Goal: Task Accomplishment & Management: Use online tool/utility

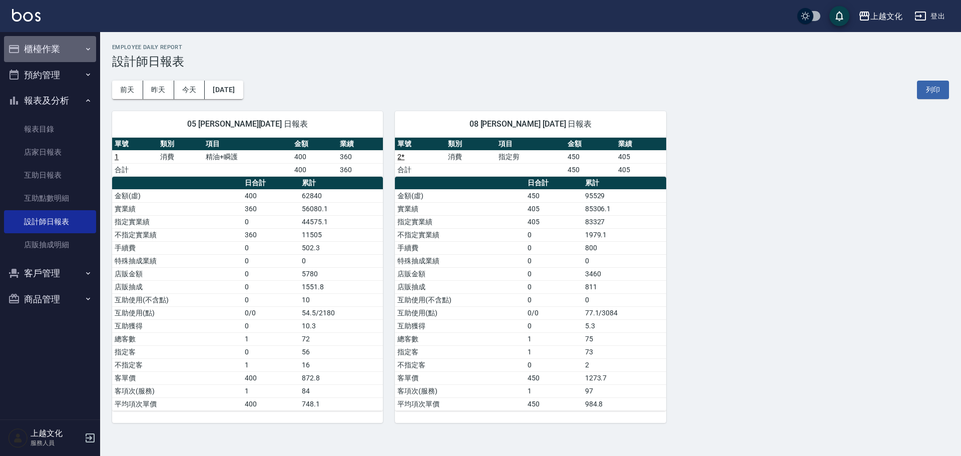
click at [51, 43] on button "櫃檯作業" at bounding box center [50, 49] width 92 height 26
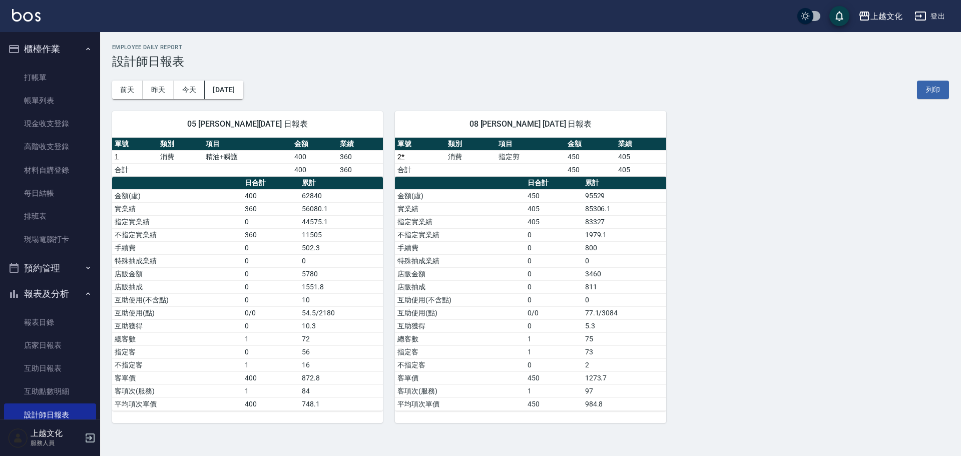
click at [70, 65] on ul "打帳單 帳單列表 現金收支登錄 高階收支登錄 材料自購登錄 每日結帳 排班表 現場電腦打卡" at bounding box center [50, 158] width 92 height 193
click at [77, 67] on link "打帳單" at bounding box center [50, 77] width 92 height 23
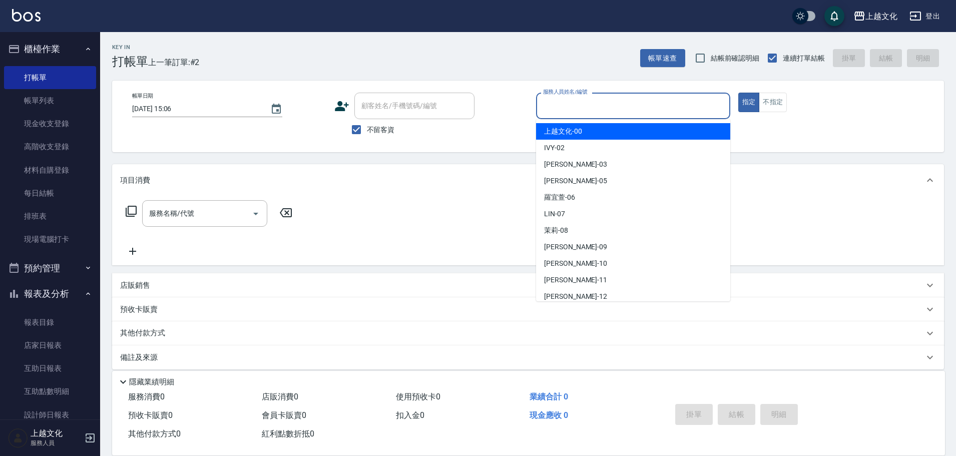
click at [641, 105] on input "服務人員姓名/編號" at bounding box center [632, 106] width 185 height 18
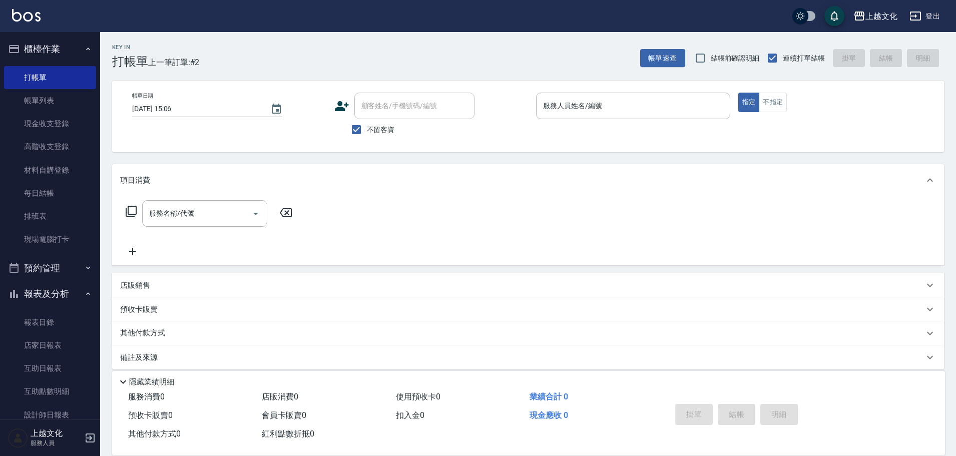
drag, startPoint x: 404, startPoint y: 74, endPoint x: 455, endPoint y: 123, distance: 70.8
click at [407, 76] on div "Key In 打帳單 上一筆訂單:#2 帳單速查 結帳前確認明細 連續打單結帳 掛單 結帳 明細 帳單日期 2025/10/15 15:06 顧客姓名/手機號…" at bounding box center [527, 248] width 855 height 433
click at [589, 112] on input "服務人員姓名/編號" at bounding box center [632, 106] width 185 height 18
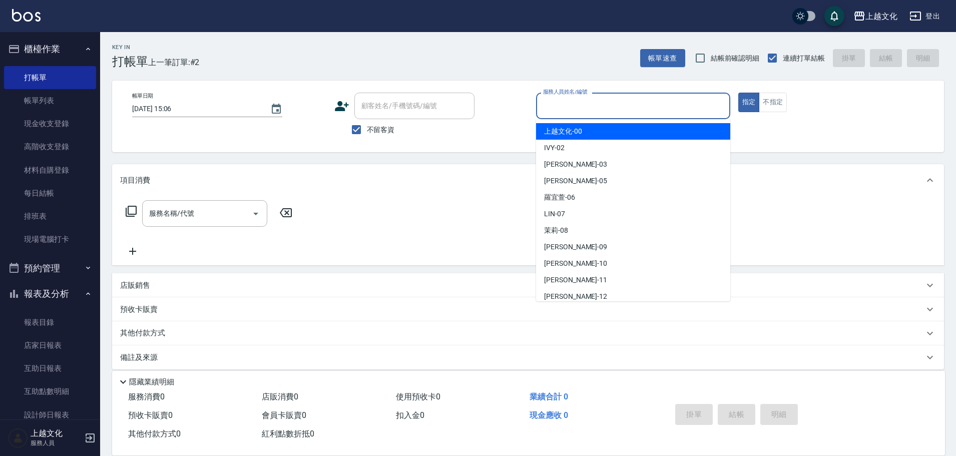
click at [377, 129] on span "不留客資" at bounding box center [381, 130] width 28 height 11
click at [367, 129] on input "不留客資" at bounding box center [356, 129] width 21 height 21
click at [377, 129] on span "不留客資" at bounding box center [381, 130] width 28 height 11
click at [367, 129] on input "不留客資" at bounding box center [356, 129] width 21 height 21
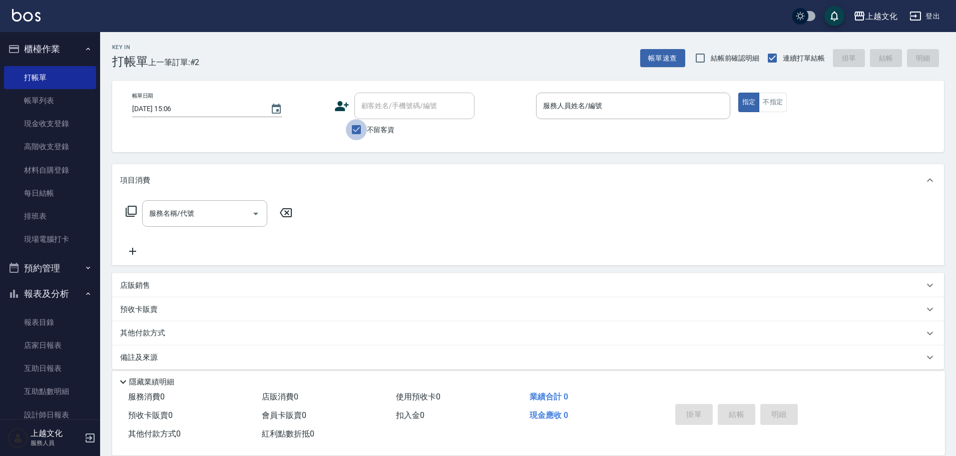
click at [360, 127] on input "不留客資" at bounding box center [356, 129] width 21 height 21
click at [611, 107] on input "服務人員姓名/編號" at bounding box center [632, 106] width 185 height 18
click at [351, 129] on input "不留客資" at bounding box center [356, 129] width 21 height 21
checkbox input "true"
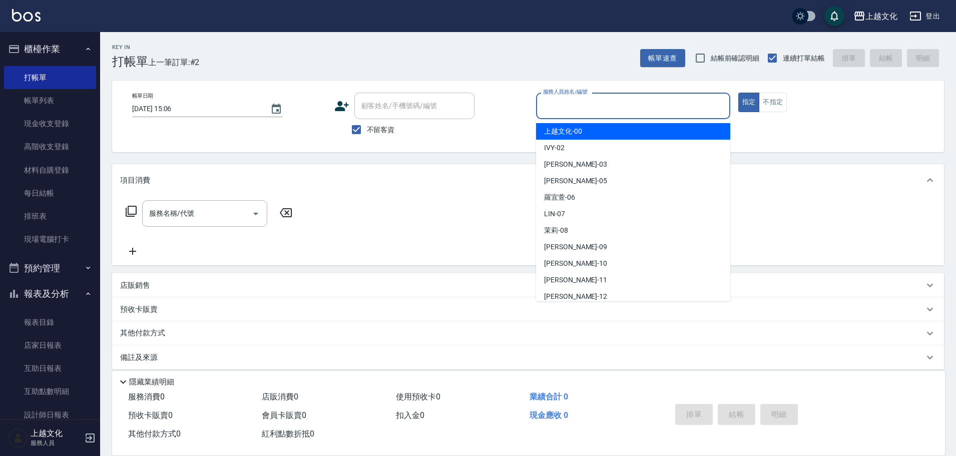
click at [636, 107] on input "服務人員姓名/編號" at bounding box center [632, 106] width 185 height 18
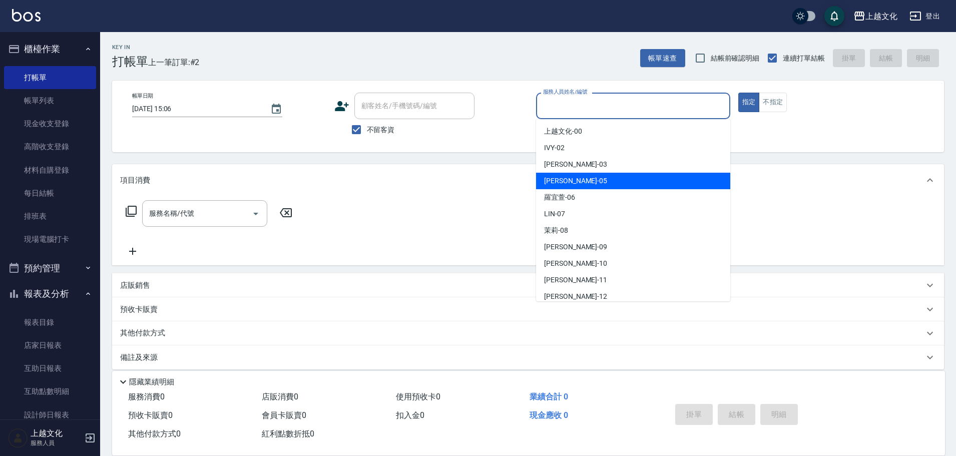
click at [588, 187] on div "EMILY -05" at bounding box center [633, 181] width 194 height 17
type input "EMILY-05"
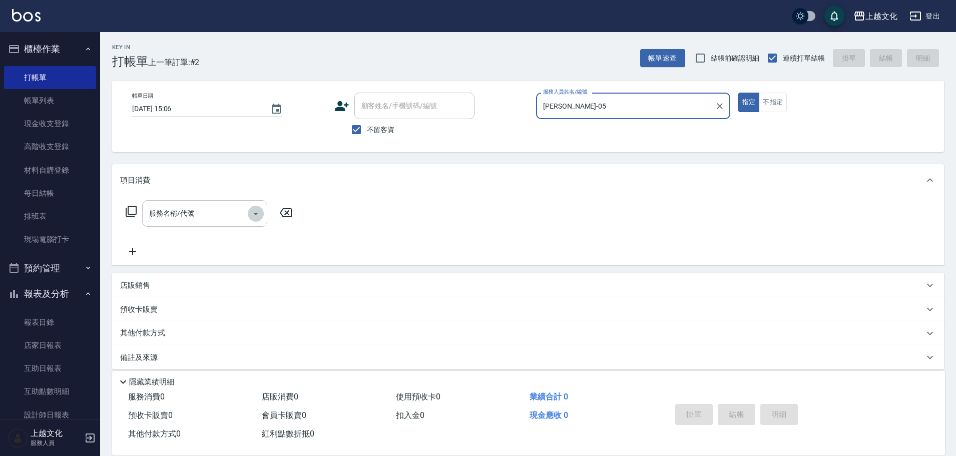
click at [254, 220] on button "Open" at bounding box center [256, 214] width 16 height 16
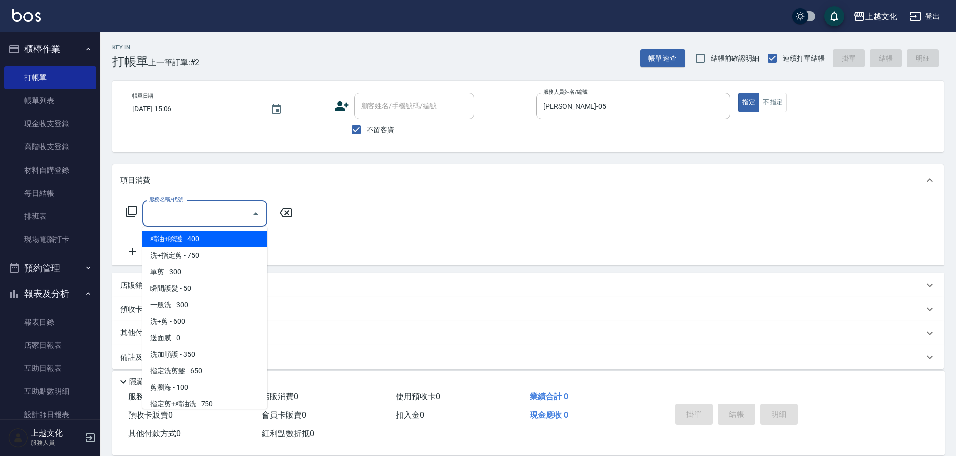
click at [218, 206] on input "服務名稱/代號" at bounding box center [197, 214] width 101 height 18
click at [129, 212] on icon at bounding box center [131, 211] width 11 height 11
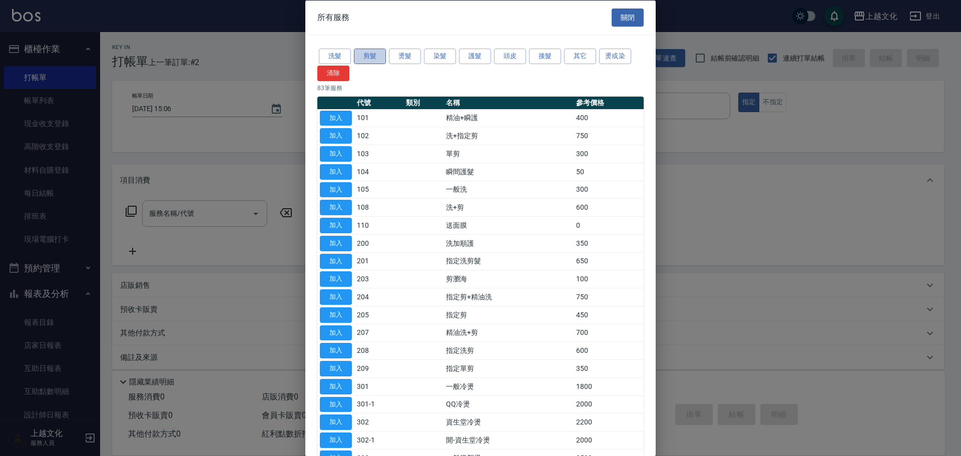
click at [370, 54] on button "剪髮" at bounding box center [370, 57] width 32 height 16
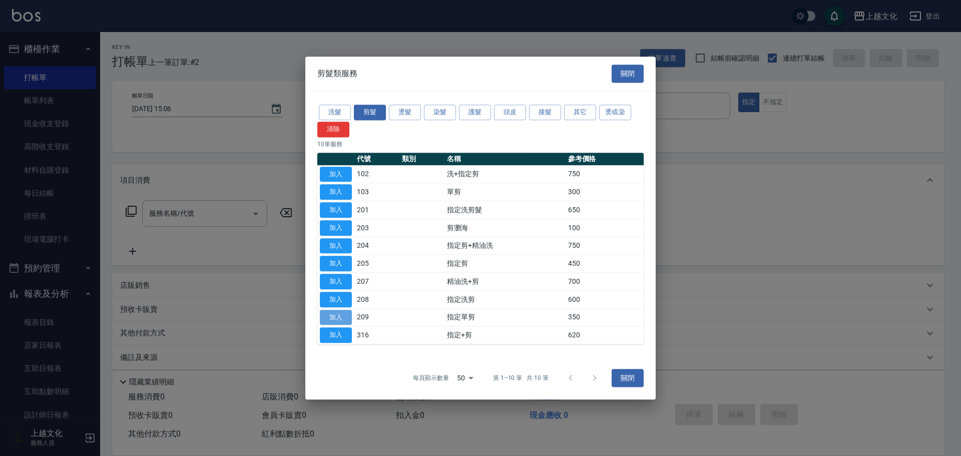
click at [334, 314] on button "加入" at bounding box center [336, 318] width 32 height 16
type input "指定單剪(209)"
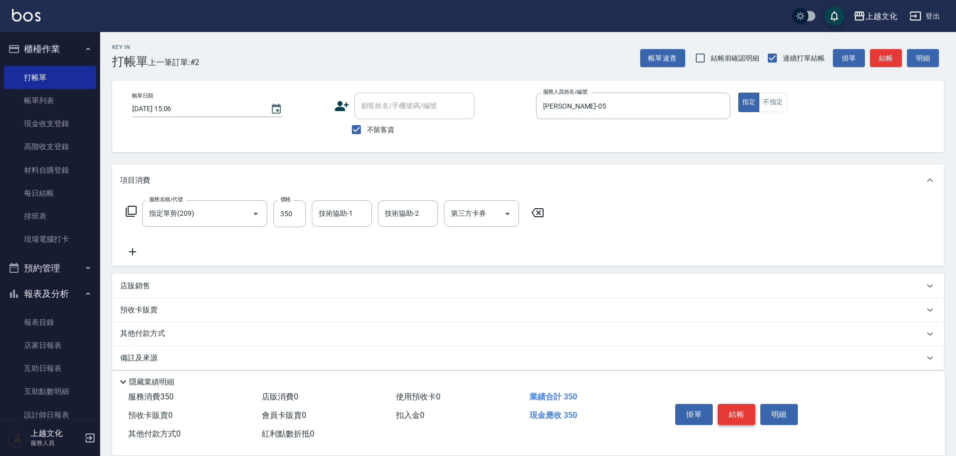
click at [739, 408] on button "結帳" at bounding box center [736, 414] width 38 height 21
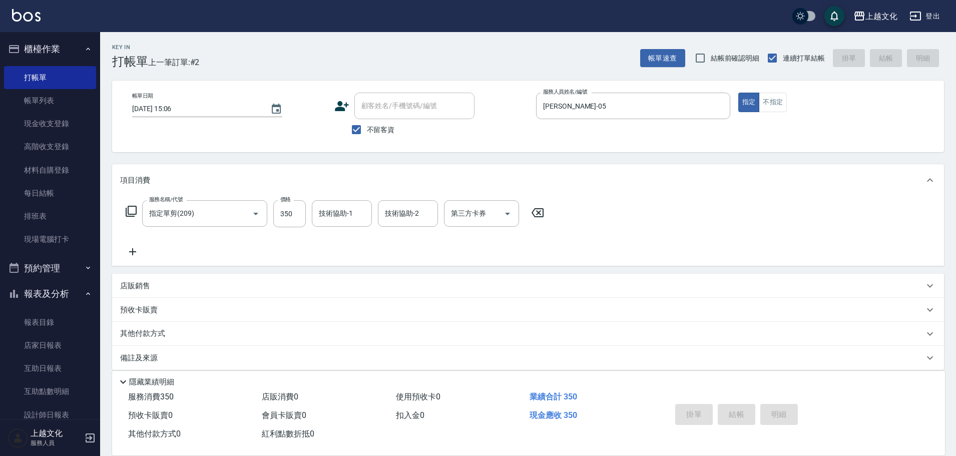
type input "2025/10/15 15:14"
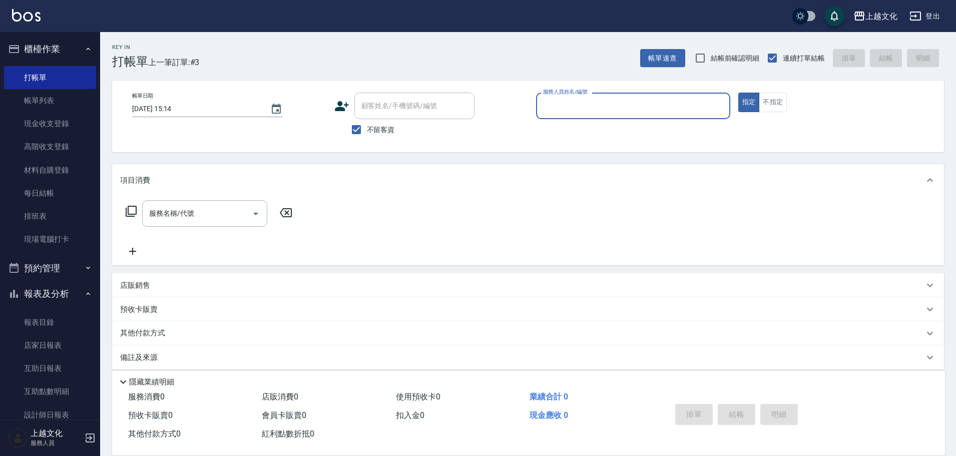
click at [623, 105] on input "服務人員姓名/編號" at bounding box center [632, 106] width 185 height 18
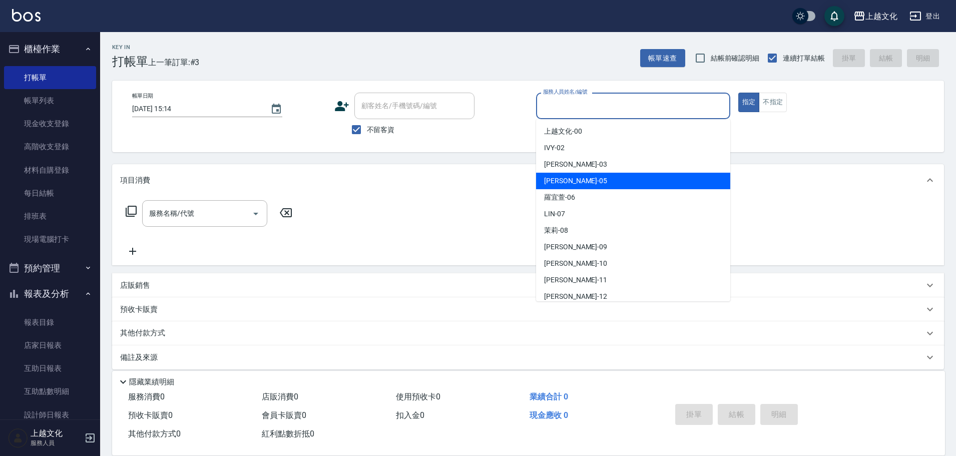
click at [577, 183] on div "EMILY -05" at bounding box center [633, 181] width 194 height 17
type input "EMILY-05"
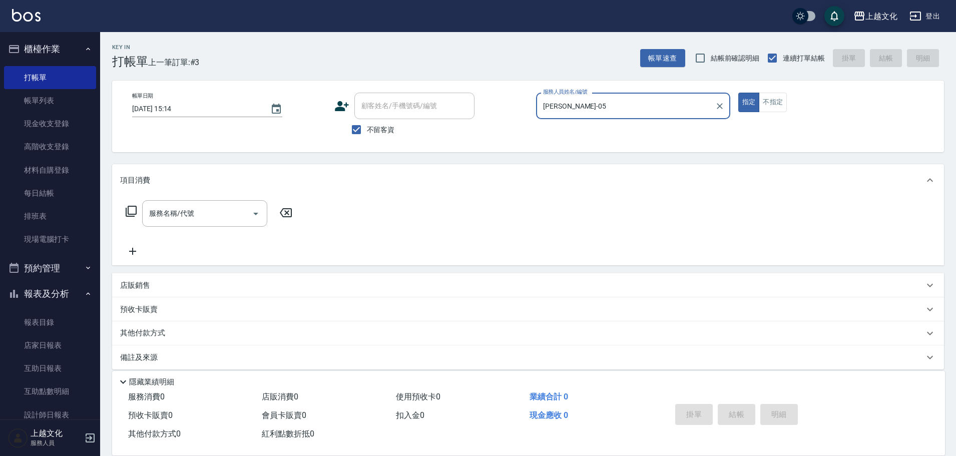
click at [134, 251] on icon at bounding box center [132, 251] width 25 height 12
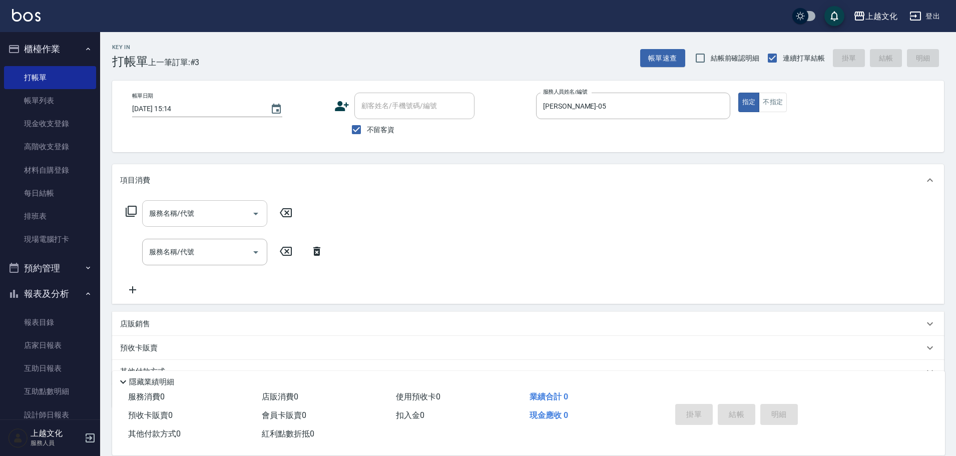
click at [196, 212] on input "服務名稱/代號" at bounding box center [197, 214] width 101 height 18
click at [127, 204] on div "服務名稱/代號 服務名稱/代號" at bounding box center [209, 213] width 178 height 27
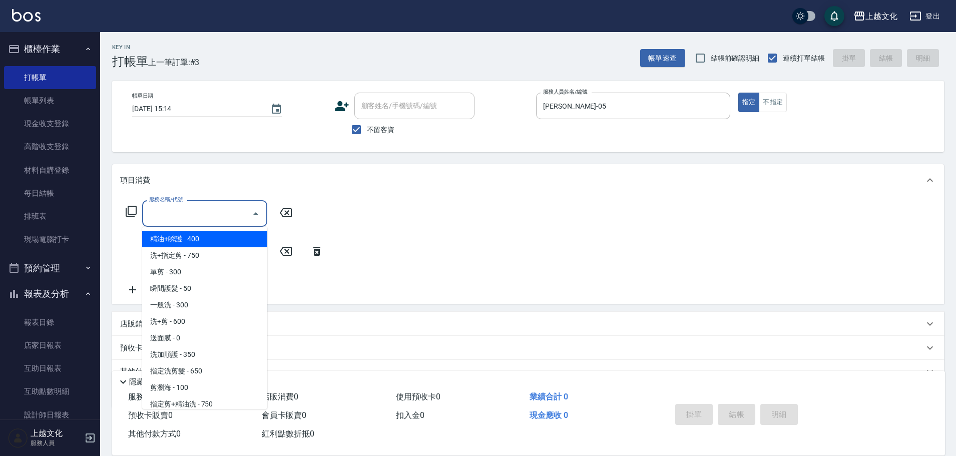
click at [162, 216] on input "服務名稱/代號" at bounding box center [197, 214] width 101 height 18
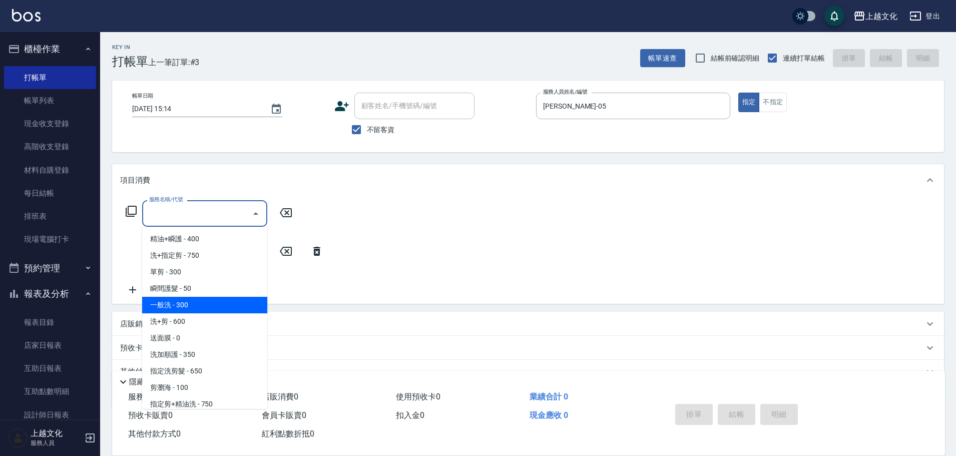
click at [200, 302] on span "一般洗 - 300" at bounding box center [204, 305] width 125 height 17
type input "一般洗(105)"
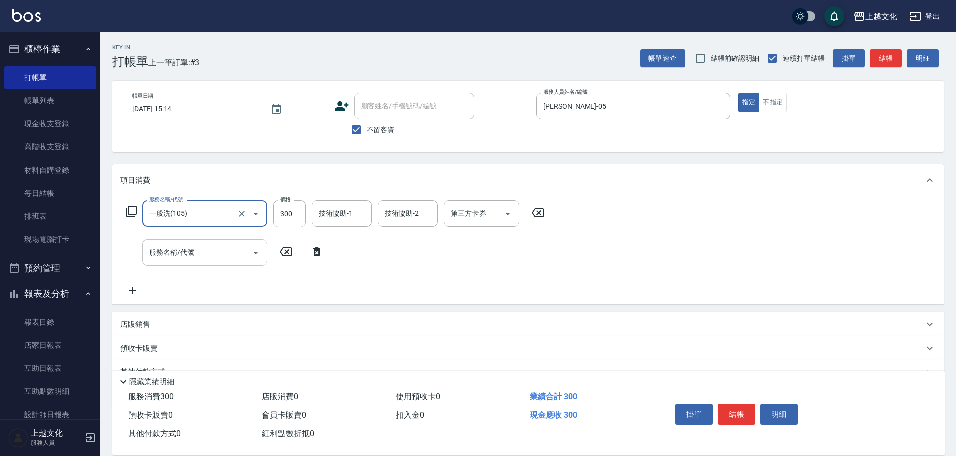
click at [199, 258] on input "服務名稱/代號" at bounding box center [197, 253] width 101 height 18
click at [135, 212] on icon at bounding box center [131, 211] width 12 height 12
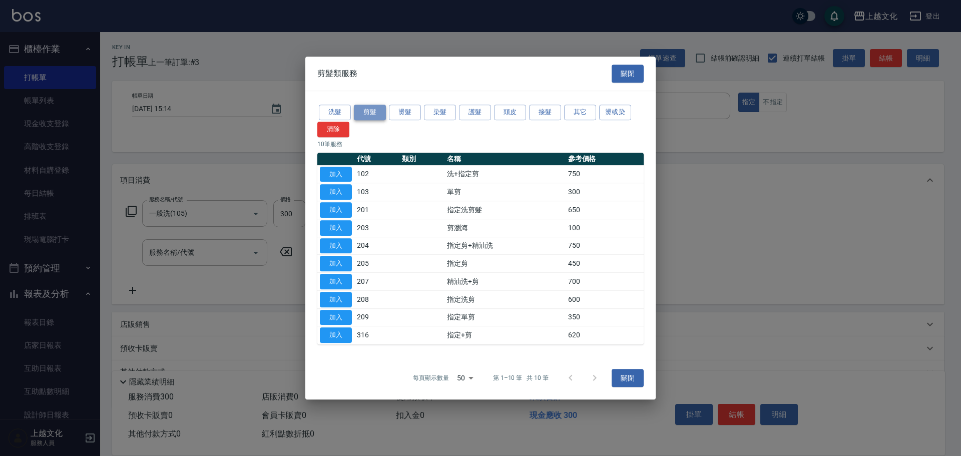
click at [371, 110] on button "剪髮" at bounding box center [370, 113] width 32 height 16
click at [344, 315] on button "加入" at bounding box center [336, 318] width 32 height 16
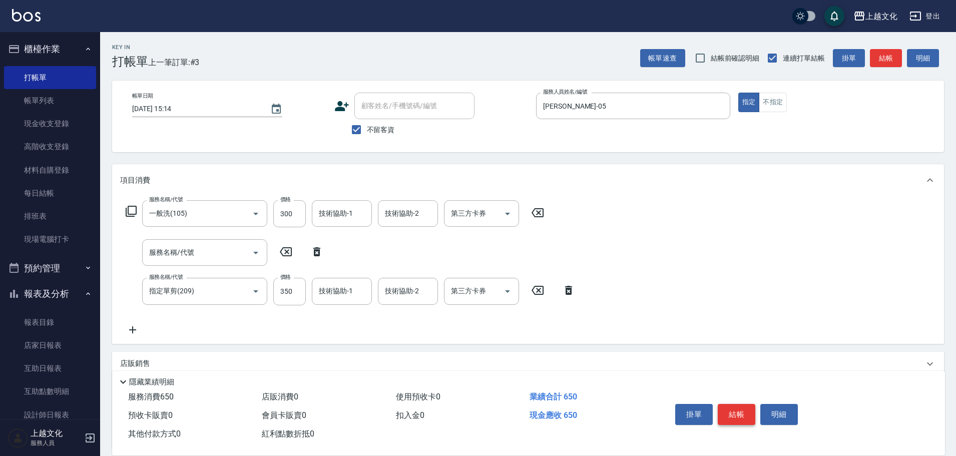
click at [743, 409] on button "結帳" at bounding box center [736, 414] width 38 height 21
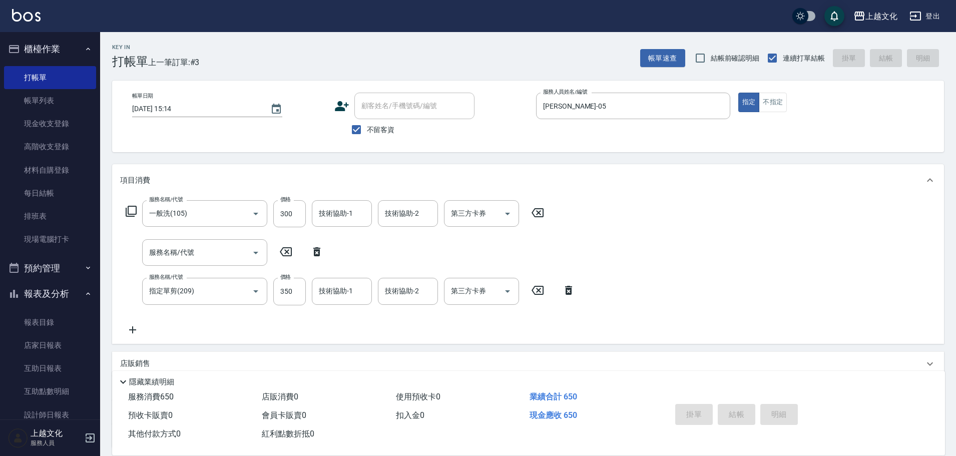
type input "2025/10/15 15:15"
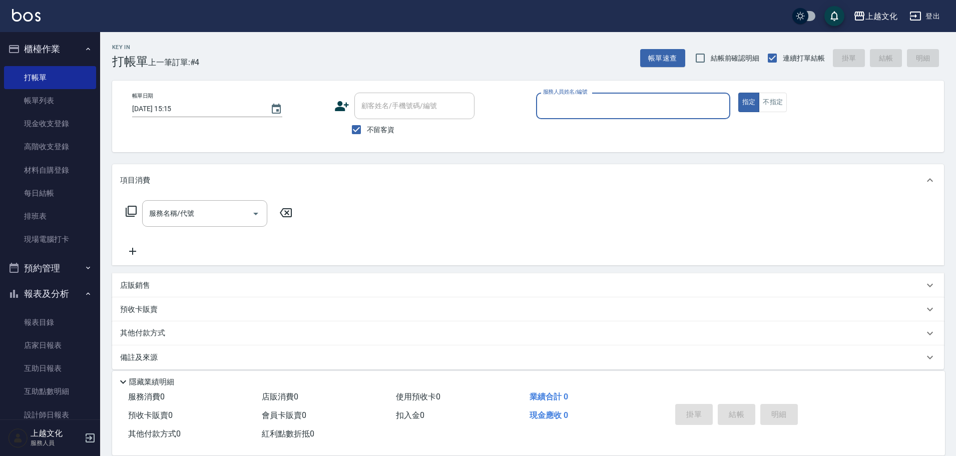
click at [605, 104] on input "服務人員姓名/編號" at bounding box center [632, 106] width 185 height 18
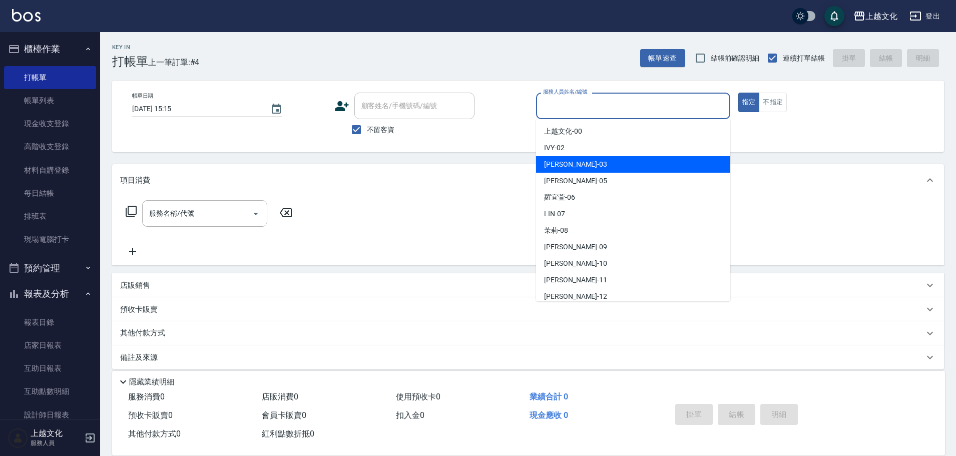
click at [583, 164] on div "kelly -03" at bounding box center [633, 164] width 194 height 17
type input "kelly-03"
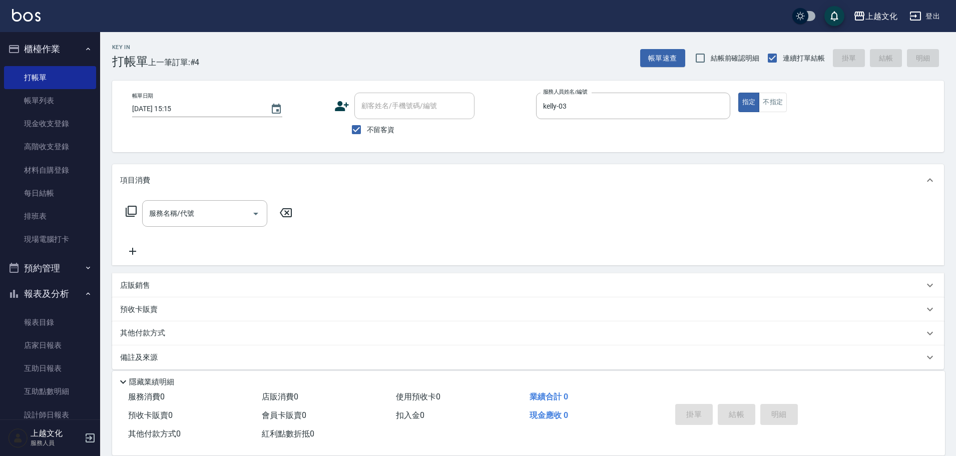
click at [133, 213] on icon at bounding box center [131, 211] width 12 height 12
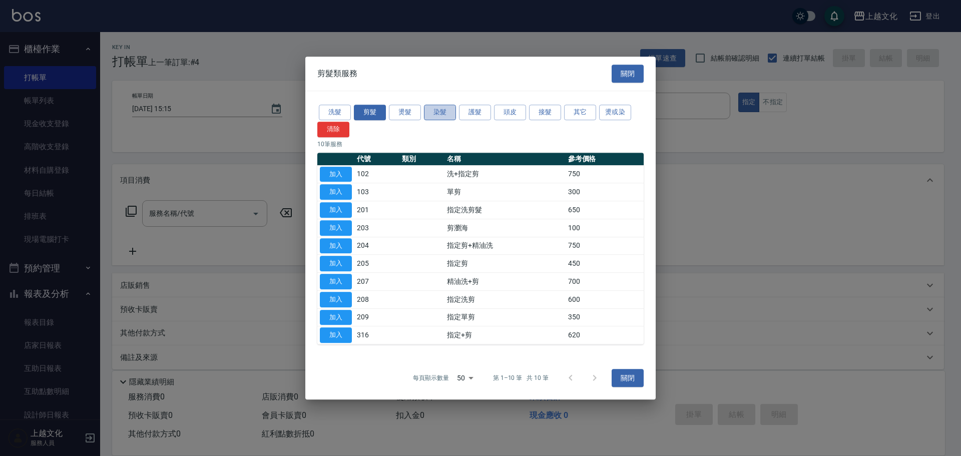
click at [443, 116] on button "染髮" at bounding box center [440, 113] width 32 height 16
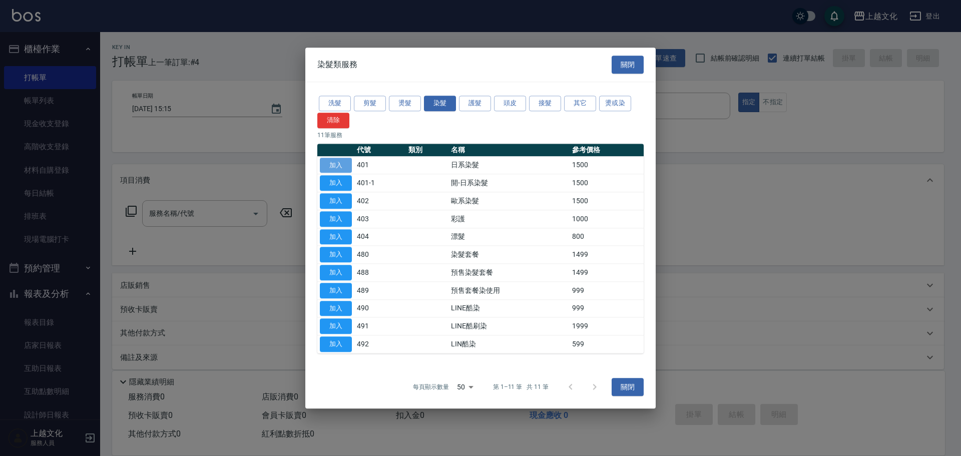
click at [330, 167] on button "加入" at bounding box center [336, 166] width 32 height 16
type input "日系染髮(401)"
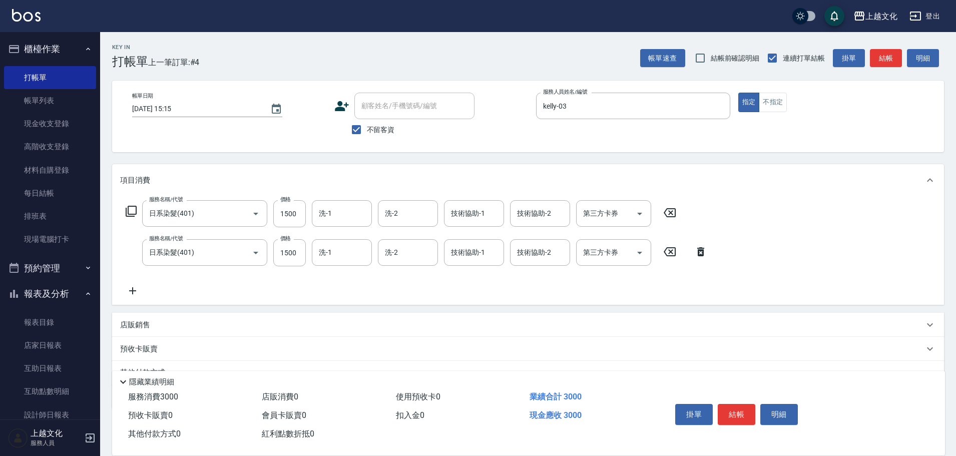
click at [704, 252] on icon at bounding box center [700, 252] width 25 height 12
drag, startPoint x: 704, startPoint y: 252, endPoint x: 661, endPoint y: 259, distance: 43.6
click at [704, 252] on div "服務名稱/代號 日系染髮(401) 服務名稱/代號 價格 1500 價格 洗-1 洗-1 洗-2 洗-2 技術協助-1 技術協助-1 技術協助-2 技術協助-…" at bounding box center [527, 250] width 831 height 109
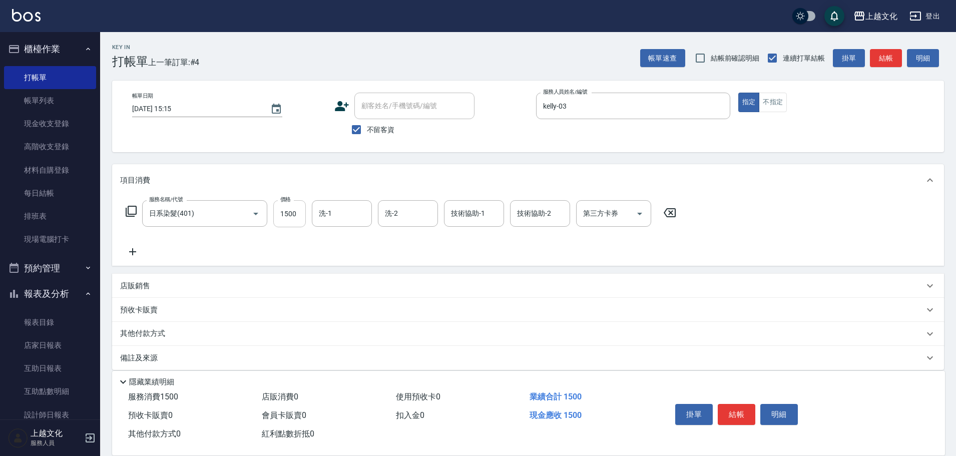
click at [284, 219] on input "1500" at bounding box center [289, 213] width 33 height 27
drag, startPoint x: 284, startPoint y: 219, endPoint x: 276, endPoint y: 221, distance: 8.4
click at [284, 219] on input "1500" at bounding box center [289, 213] width 33 height 27
click at [294, 224] on input "1500" at bounding box center [289, 213] width 33 height 27
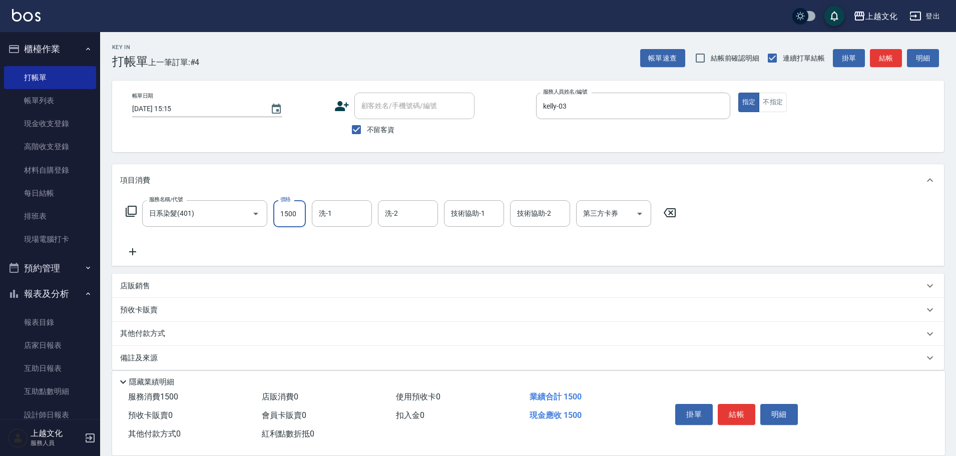
click at [294, 224] on input "1500" at bounding box center [289, 213] width 33 height 27
click at [299, 217] on input "1500" at bounding box center [289, 213] width 33 height 27
click at [130, 248] on icon at bounding box center [132, 252] width 25 height 12
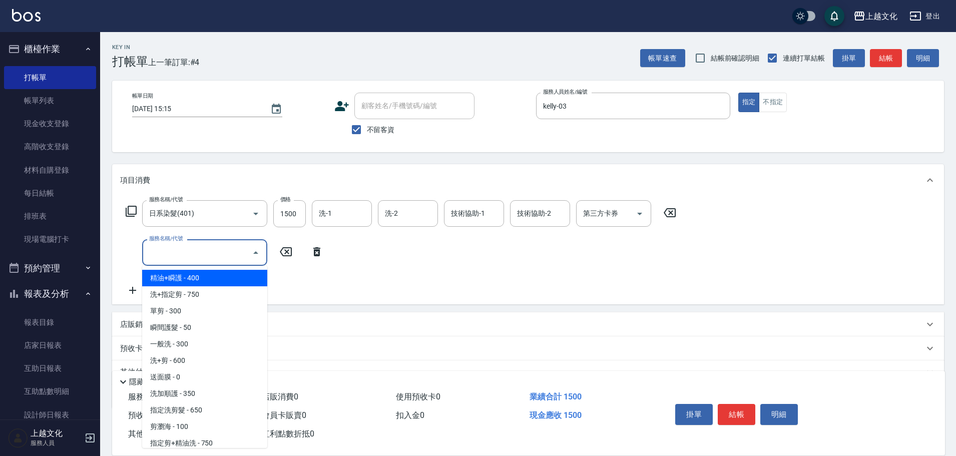
click at [173, 258] on input "服務名稱/代號" at bounding box center [197, 253] width 101 height 18
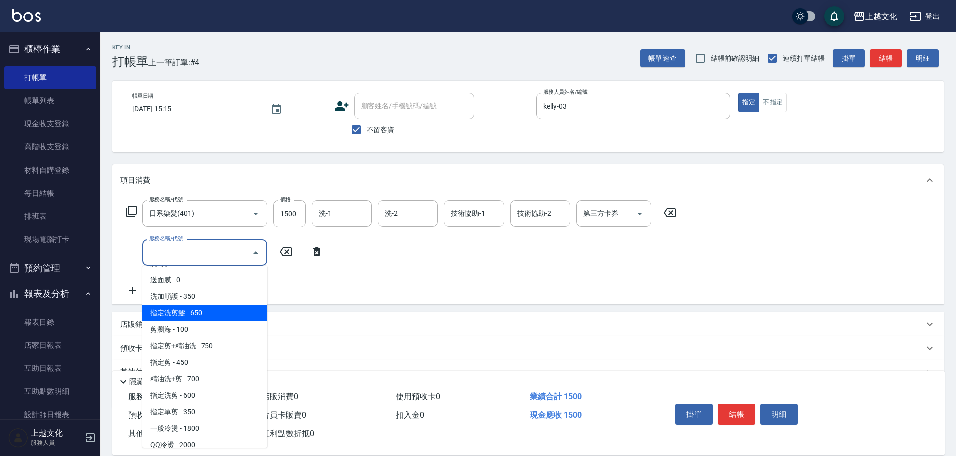
scroll to position [100, 0]
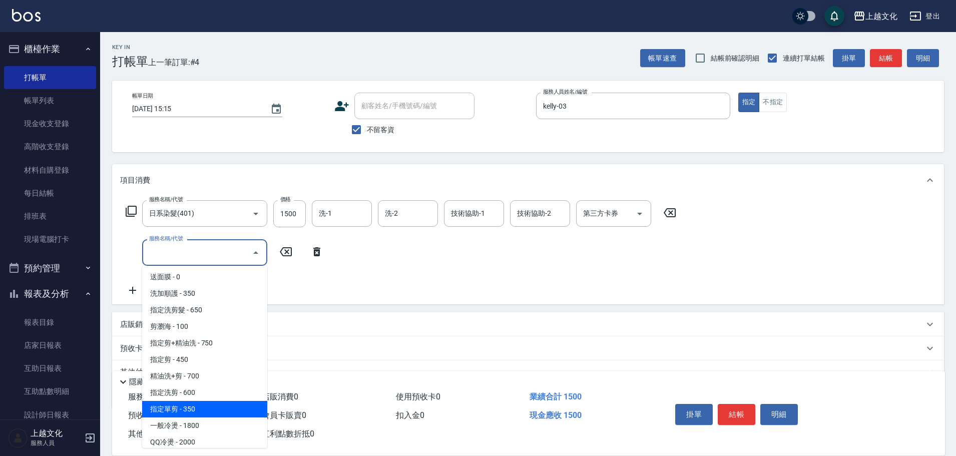
click at [227, 410] on span "指定單剪 - 350" at bounding box center [204, 409] width 125 height 17
type input "指定單剪(209)"
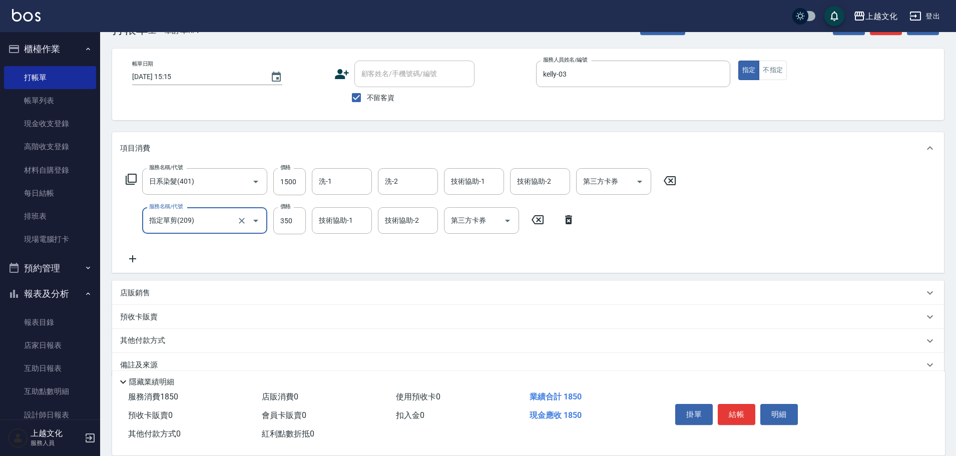
scroll to position [49, 0]
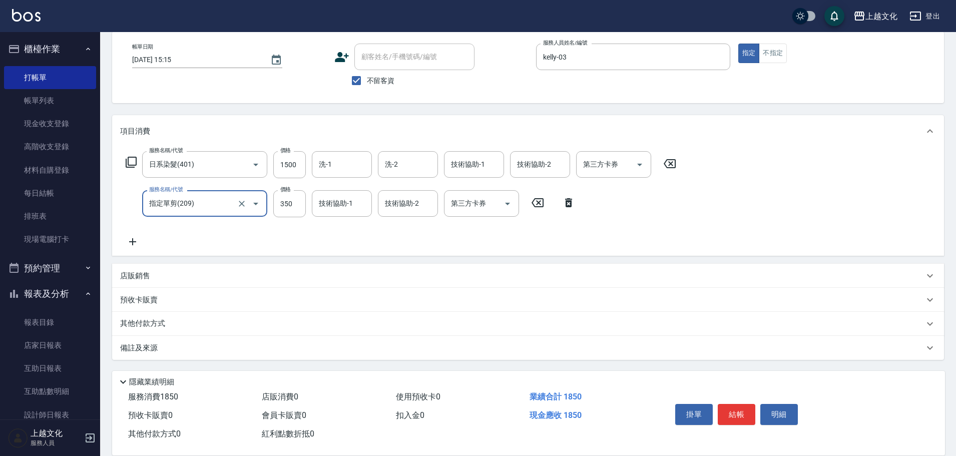
click at [153, 320] on p "其他付款方式" at bounding box center [145, 323] width 50 height 11
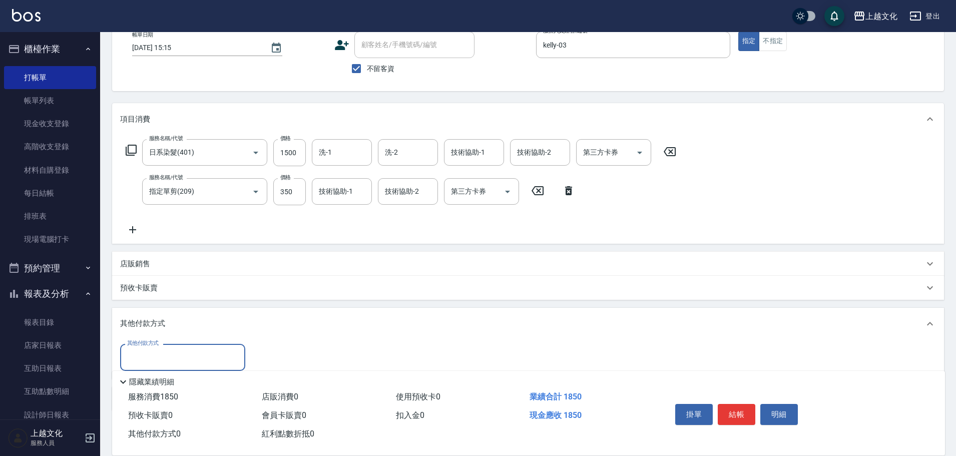
scroll to position [112, 0]
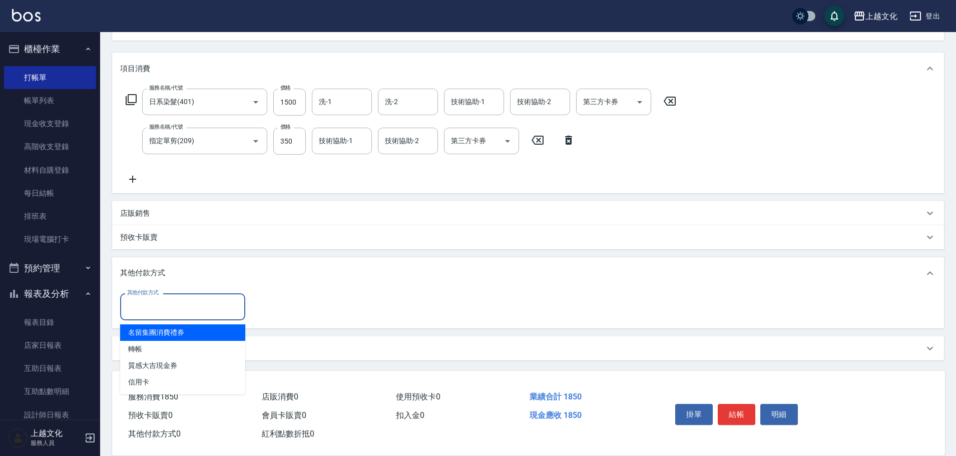
click at [152, 313] on input "其他付款方式" at bounding box center [183, 307] width 116 height 18
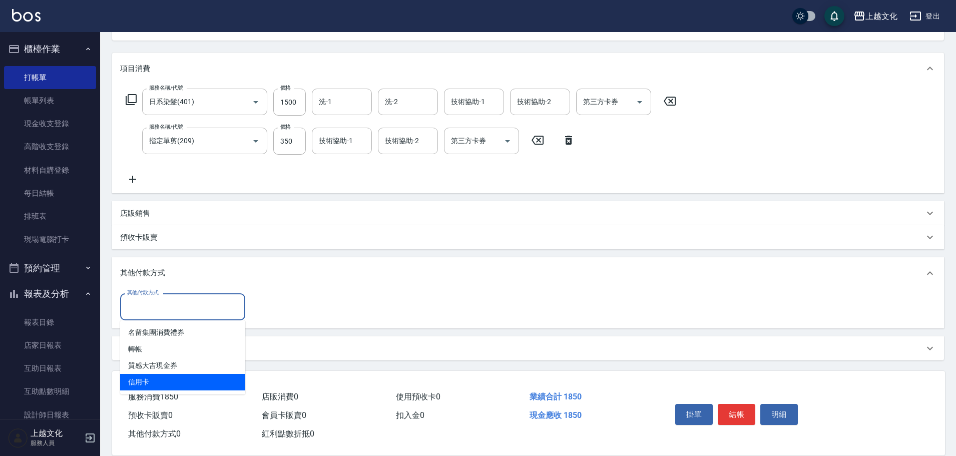
click at [153, 377] on span "信用卡" at bounding box center [182, 382] width 125 height 17
type input "信用卡"
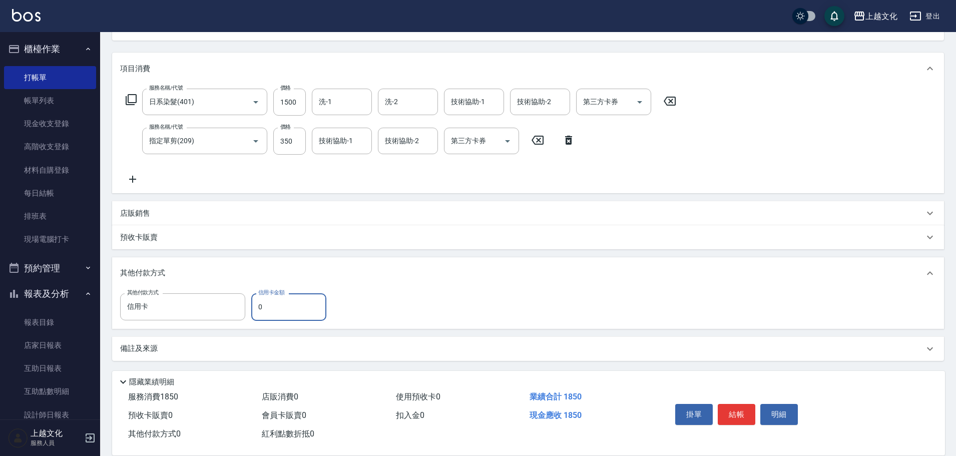
click at [256, 312] on input "0" at bounding box center [288, 306] width 75 height 27
click at [257, 312] on input "0" at bounding box center [288, 306] width 75 height 27
click at [258, 312] on input "0" at bounding box center [288, 306] width 75 height 27
click at [272, 312] on input "0" at bounding box center [288, 306] width 75 height 27
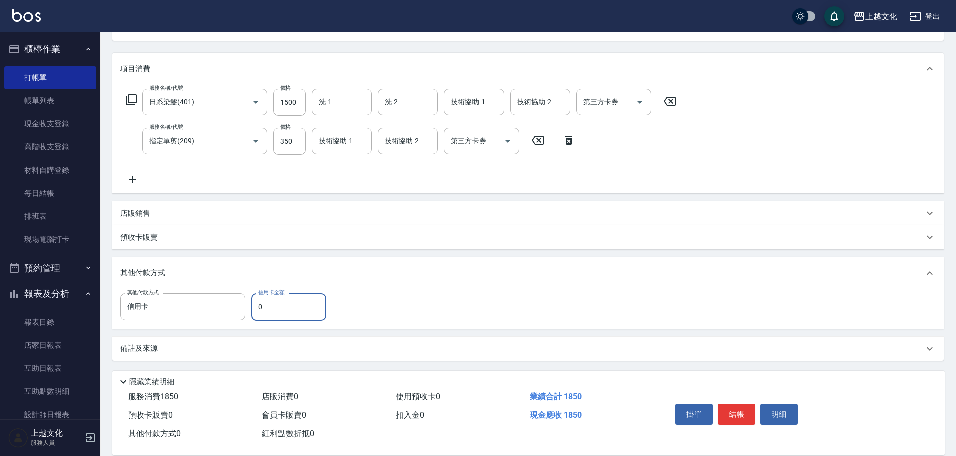
click at [262, 309] on input "0" at bounding box center [288, 306] width 75 height 27
click at [263, 309] on input "0" at bounding box center [288, 306] width 75 height 27
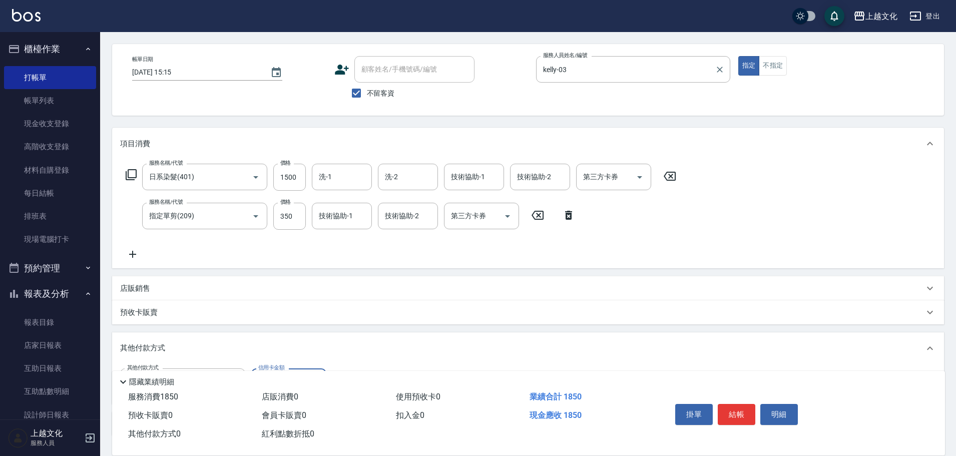
scroll to position [0, 0]
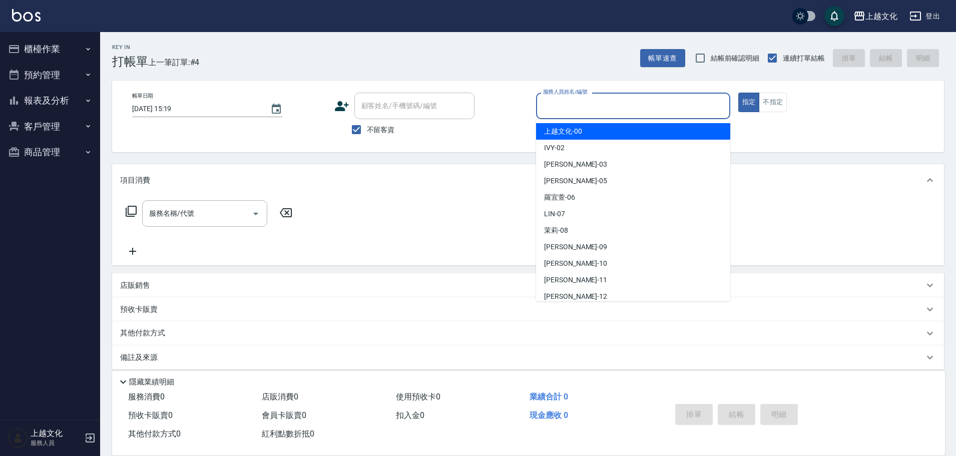
click at [575, 108] on input "服務人員姓名/編號" at bounding box center [632, 106] width 185 height 18
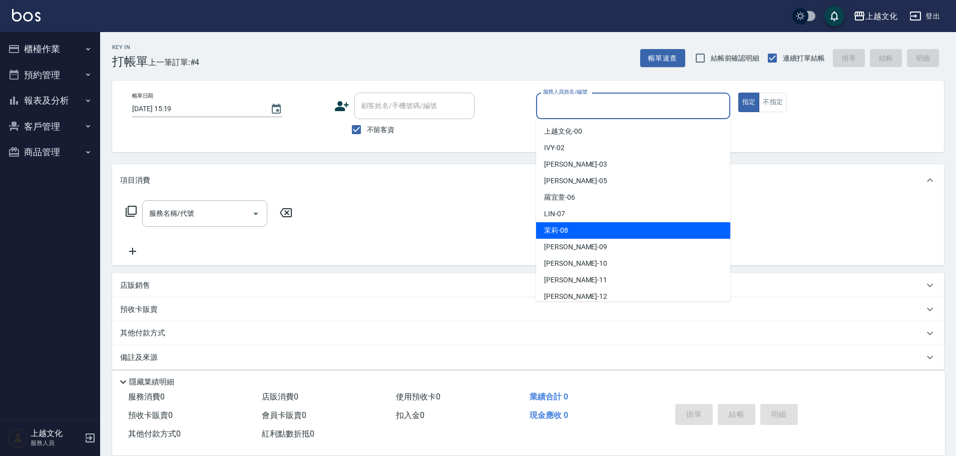
click at [574, 227] on div "茉莉 -08" at bounding box center [633, 230] width 194 height 17
type input "茉莉-08"
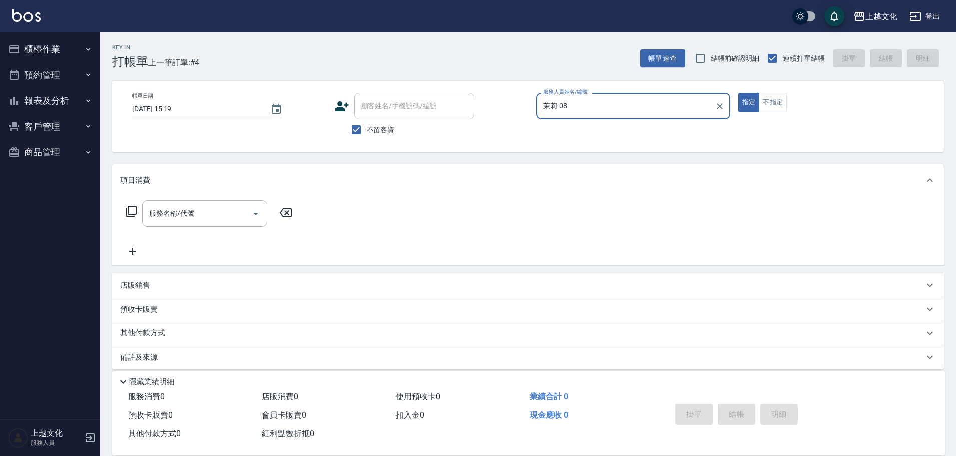
click at [130, 209] on icon at bounding box center [131, 211] width 12 height 12
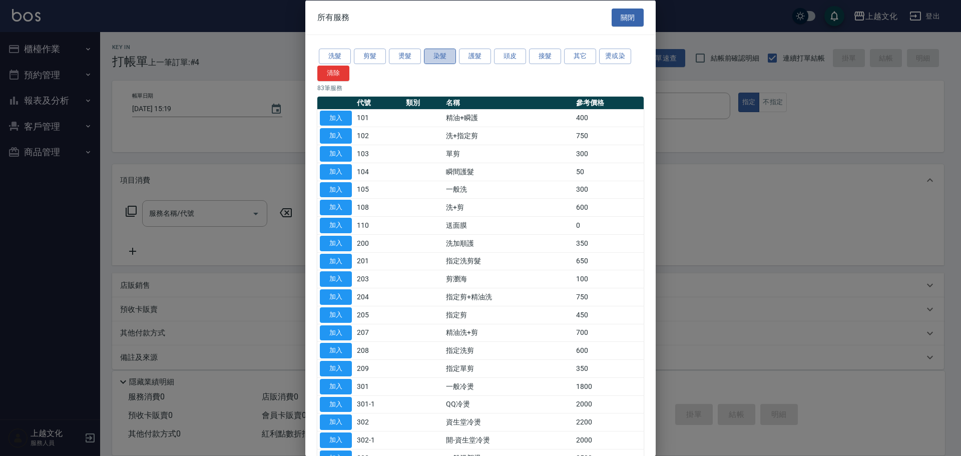
click at [446, 56] on button "染髮" at bounding box center [440, 57] width 32 height 16
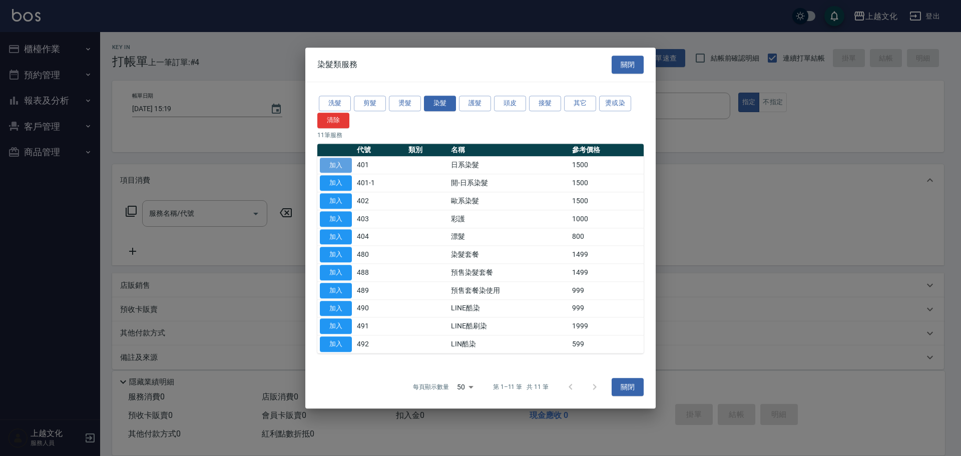
click at [331, 164] on button "加入" at bounding box center [336, 166] width 32 height 16
type input "日系染髮(401)"
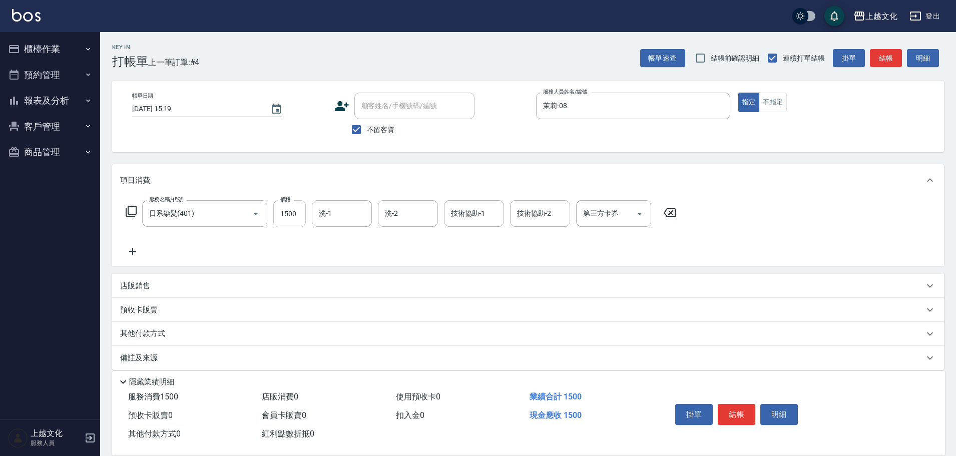
click at [301, 217] on input "1500" at bounding box center [289, 213] width 33 height 27
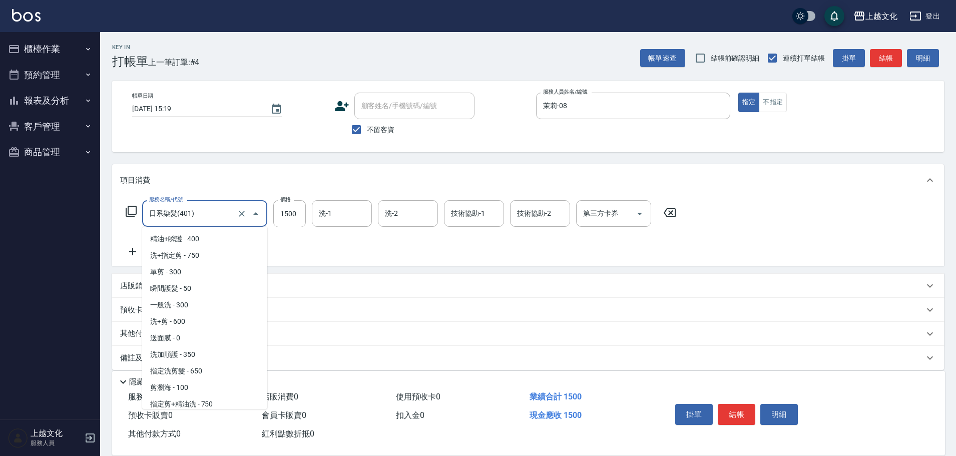
click at [222, 213] on input "日系染髮(401)" at bounding box center [191, 214] width 88 height 18
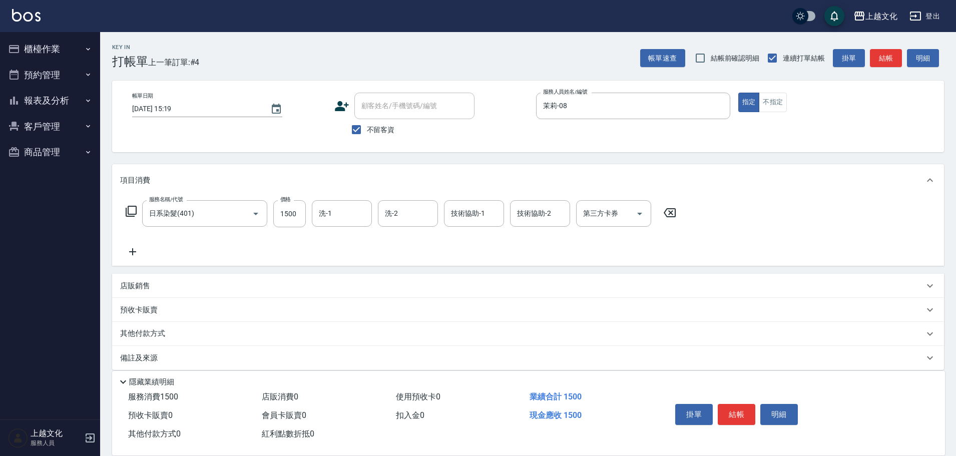
click at [131, 209] on icon at bounding box center [131, 211] width 12 height 12
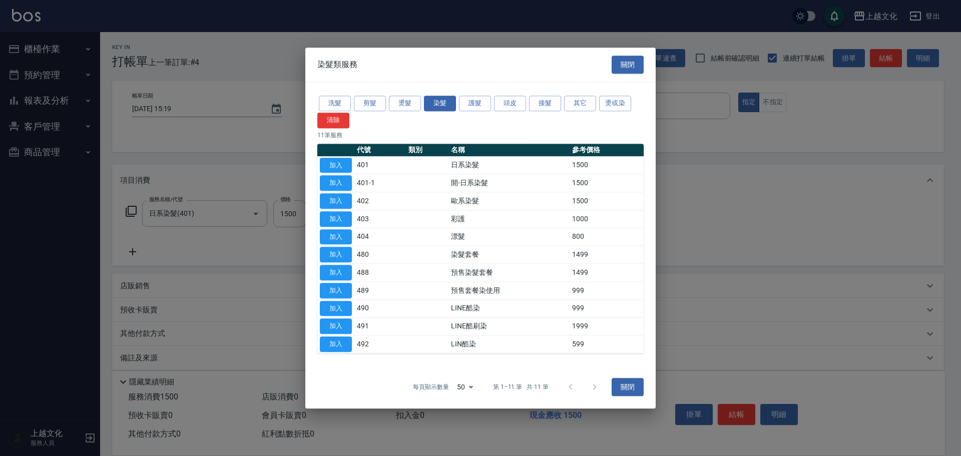
click at [131, 208] on div at bounding box center [480, 228] width 961 height 456
click at [630, 60] on button "關閉" at bounding box center [627, 65] width 32 height 19
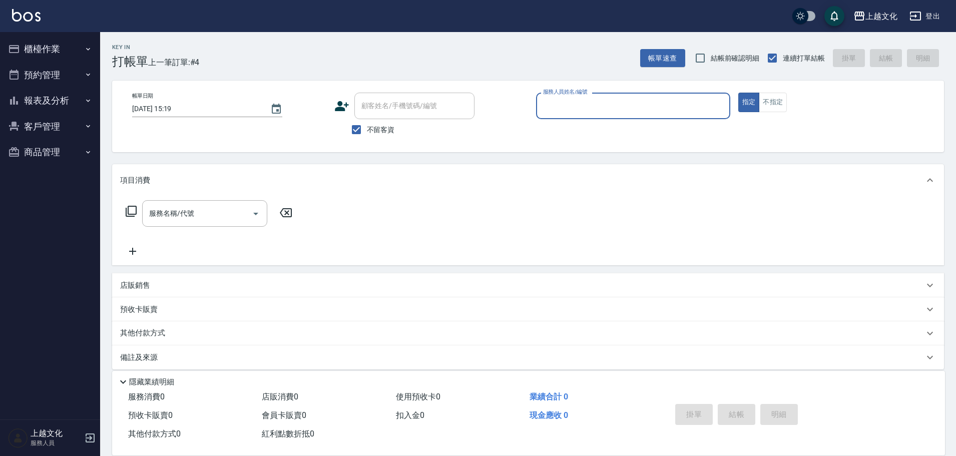
click at [574, 112] on input "服務人員姓名/編號" at bounding box center [632, 106] width 185 height 18
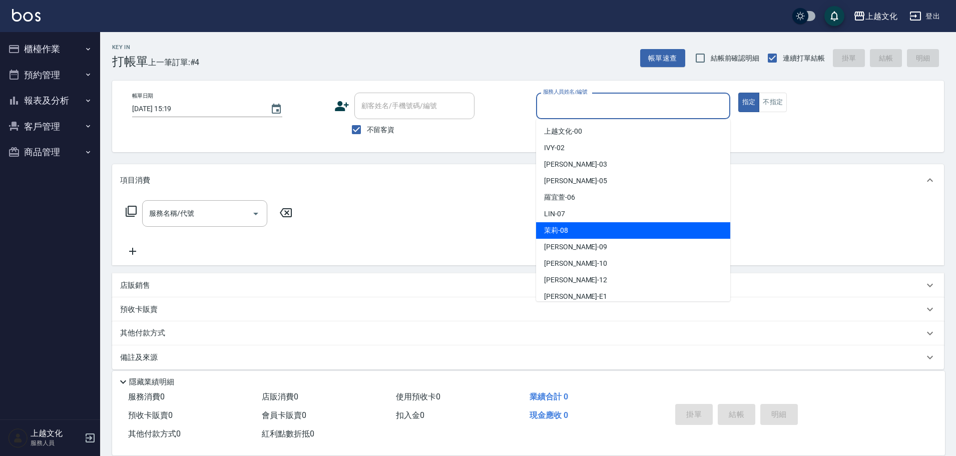
click at [568, 234] on div "茉莉 -08" at bounding box center [633, 230] width 194 height 17
type input "茉莉-08"
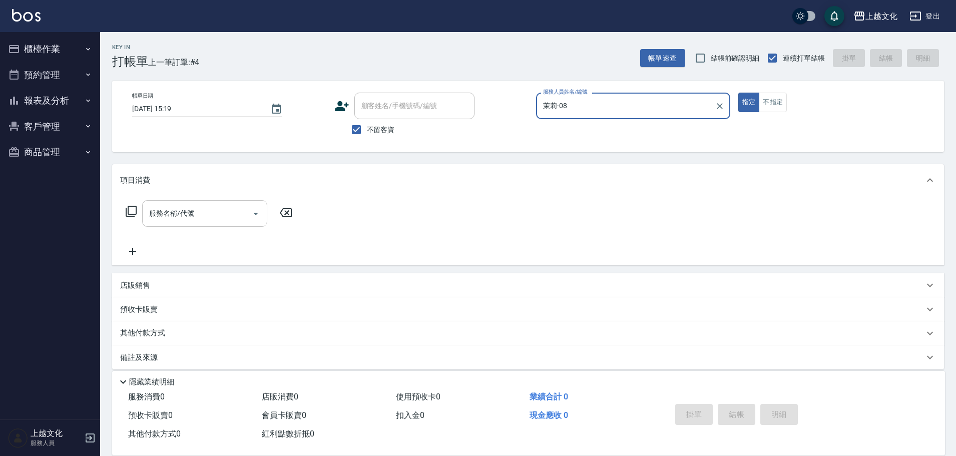
click at [177, 219] on input "服務名稱/代號" at bounding box center [197, 214] width 101 height 18
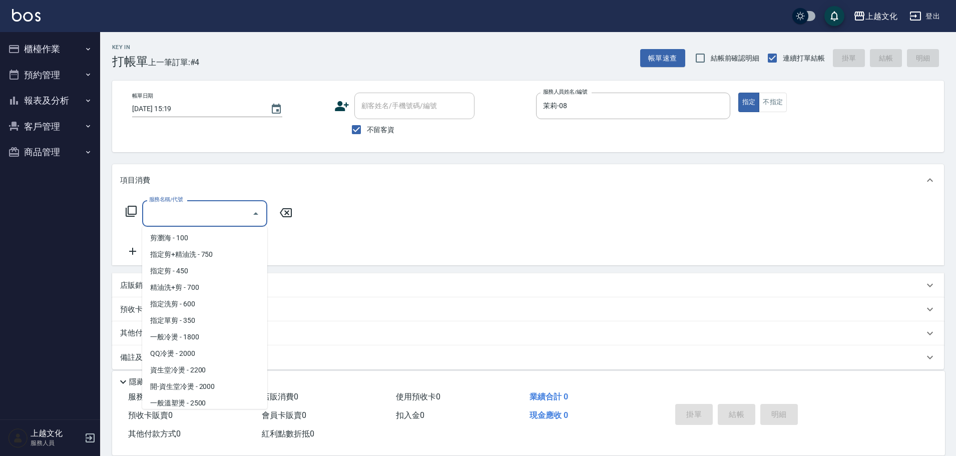
scroll to position [150, 0]
click at [196, 264] on span "指定剪 - 450" at bounding box center [204, 270] width 125 height 17
type input "指定剪(205)"
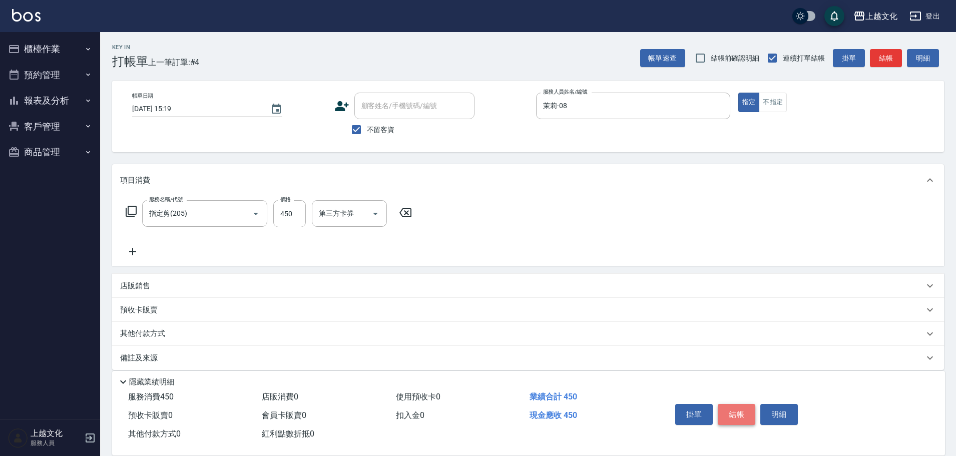
click at [731, 415] on button "結帳" at bounding box center [736, 414] width 38 height 21
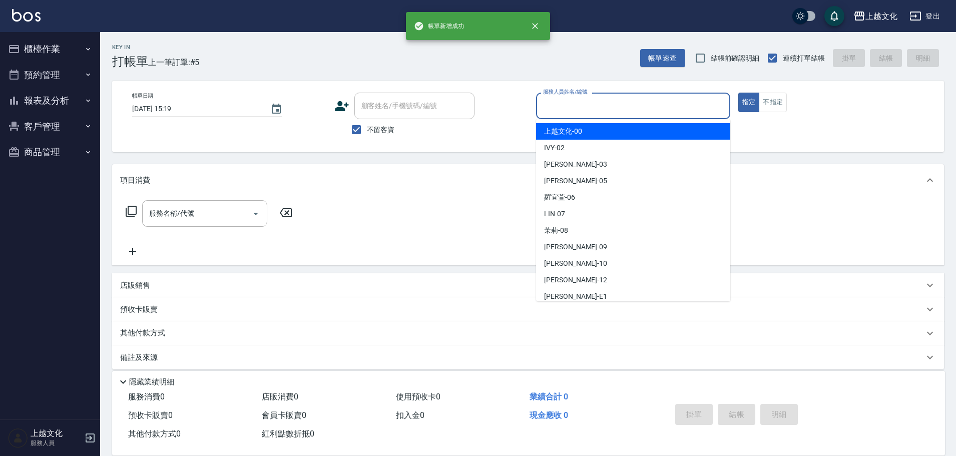
click at [636, 108] on input "服務人員姓名/編號" at bounding box center [632, 106] width 185 height 18
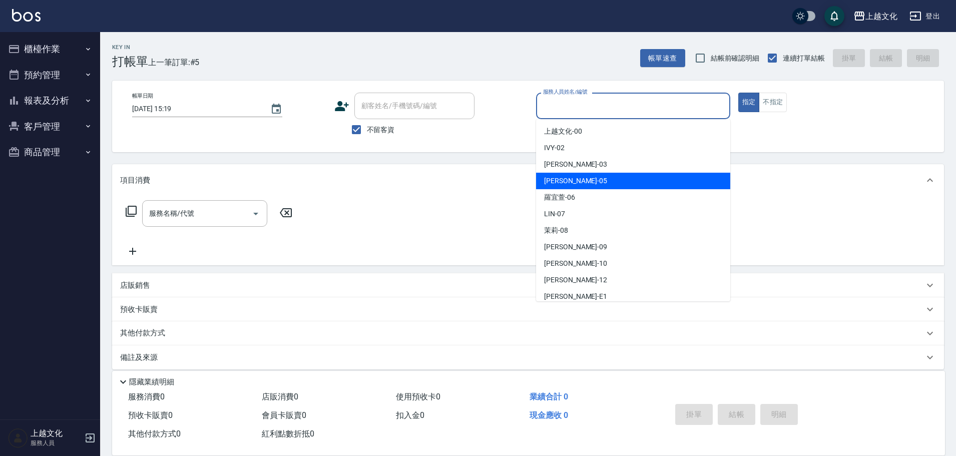
click at [577, 180] on div "EMILY -05" at bounding box center [633, 181] width 194 height 17
type input "EMILY-05"
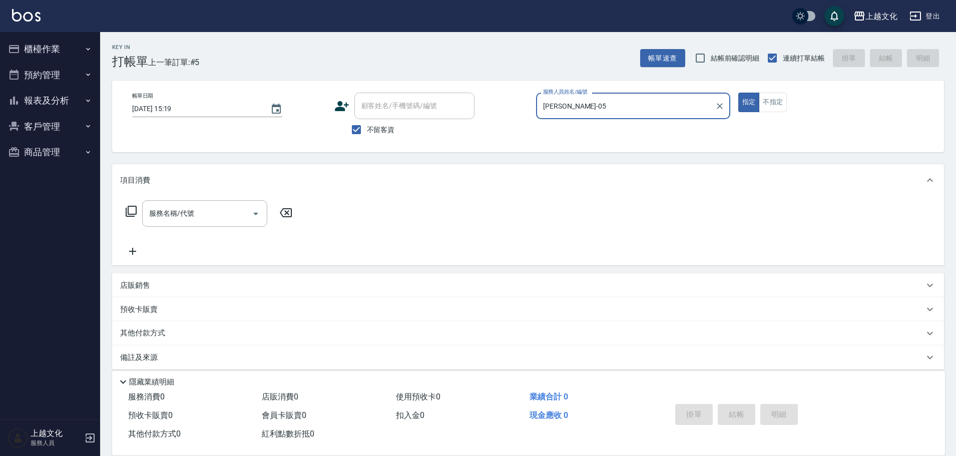
drag, startPoint x: 772, startPoint y: 101, endPoint x: 719, endPoint y: 110, distance: 53.7
click at [772, 101] on button "不指定" at bounding box center [772, 103] width 28 height 20
click at [208, 213] on input "服務名稱/代號" at bounding box center [197, 214] width 101 height 18
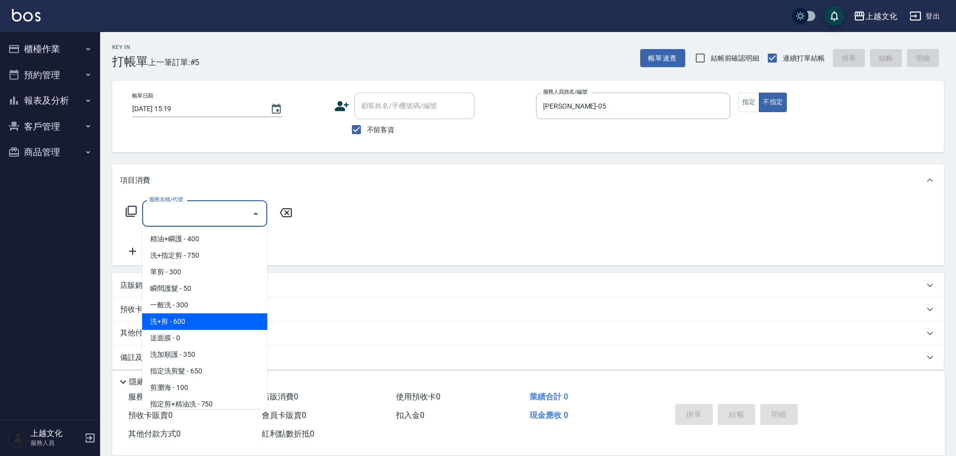
click at [210, 325] on span "洗+剪 - 600" at bounding box center [204, 321] width 125 height 17
click at [210, 325] on div "其他付款方式" at bounding box center [527, 333] width 831 height 24
type input "洗+剪(108)"
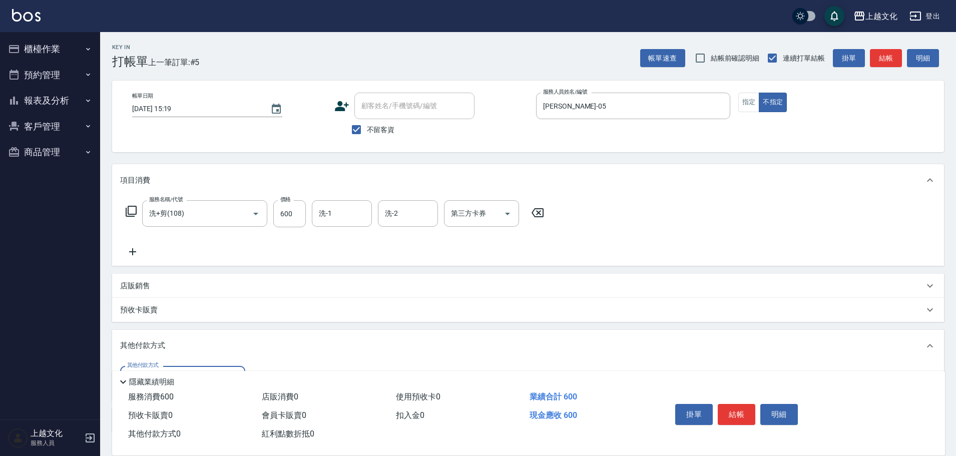
scroll to position [0, 0]
click at [739, 410] on button "結帳" at bounding box center [736, 414] width 38 height 21
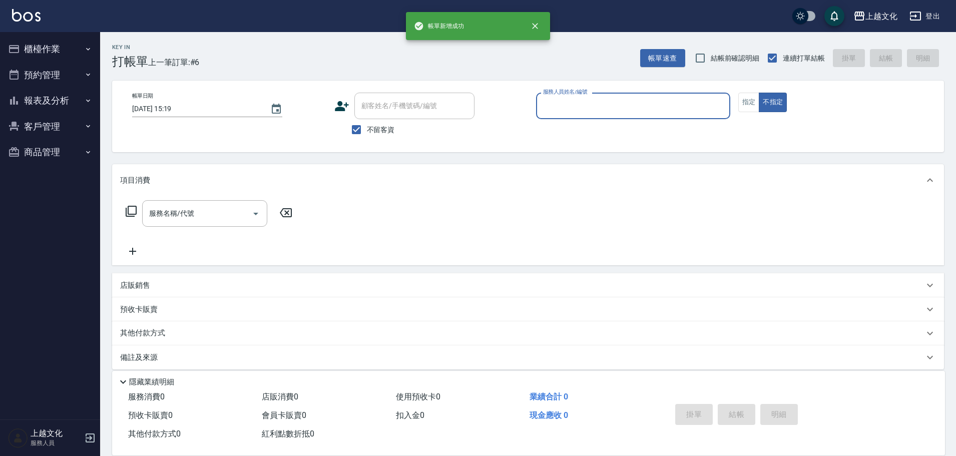
click at [611, 99] on input "服務人員姓名/編號" at bounding box center [632, 106] width 185 height 18
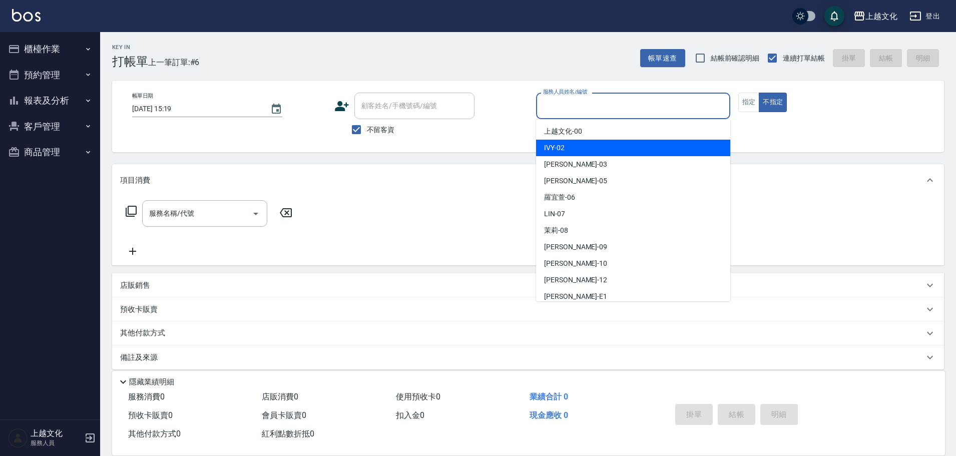
click at [596, 151] on div "IVY -02" at bounding box center [633, 148] width 194 height 17
drag, startPoint x: 596, startPoint y: 151, endPoint x: 304, endPoint y: 189, distance: 294.2
click at [596, 151] on div "帳單日期 2025/10/15 15:19 顧客姓名/手機號碼/編號 顧客姓名/手機號碼/編號 不留客資 服務人員姓名/編號 服務人員姓名/編號 指定 不指定" at bounding box center [527, 117] width 831 height 72
type input "IVY-02"
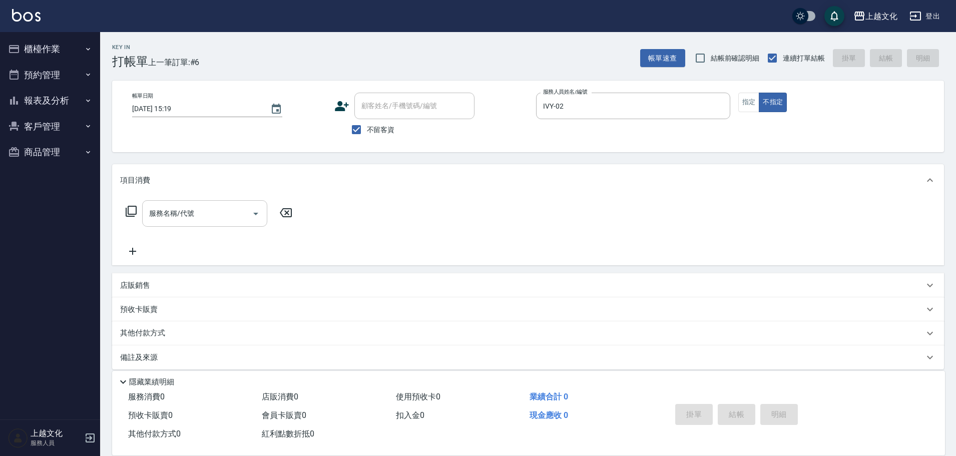
click at [195, 221] on input "服務名稱/代號" at bounding box center [197, 214] width 101 height 18
click at [196, 221] on input "服務名稱/代號" at bounding box center [197, 214] width 101 height 18
click at [202, 218] on input "服務名稱/代號" at bounding box center [197, 214] width 101 height 18
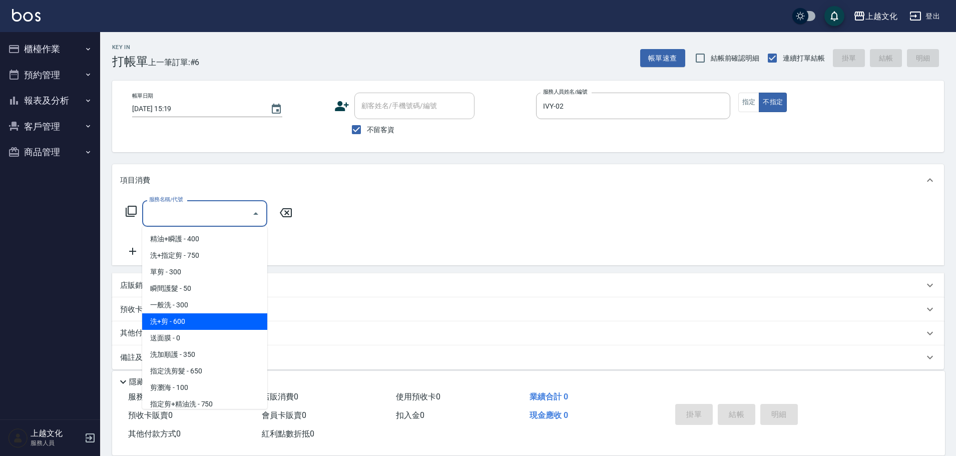
click at [215, 323] on span "洗+剪 - 600" at bounding box center [204, 321] width 125 height 17
type input "洗+剪(108)"
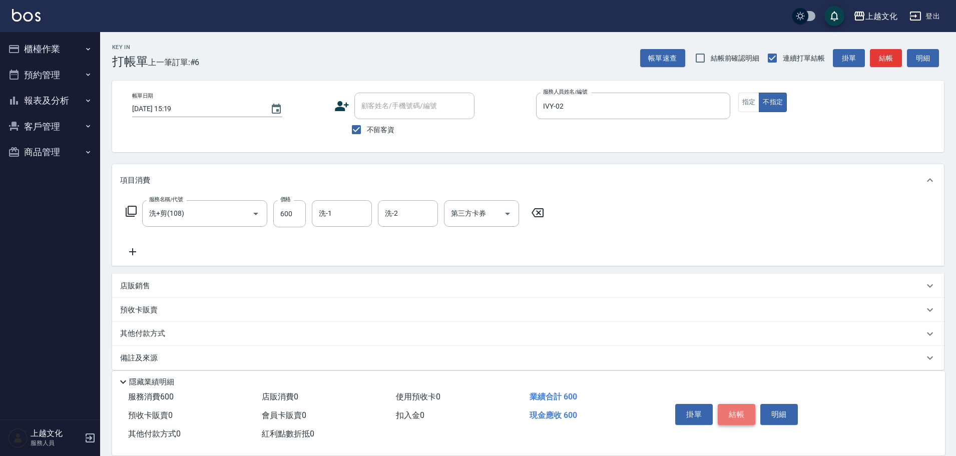
click at [737, 407] on button "結帳" at bounding box center [736, 414] width 38 height 21
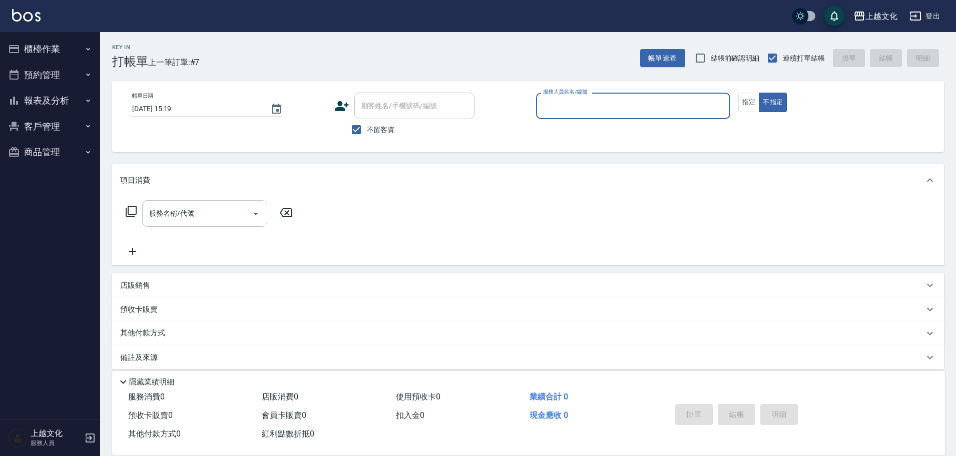
click at [226, 215] on input "服務名稱/代號" at bounding box center [197, 214] width 101 height 18
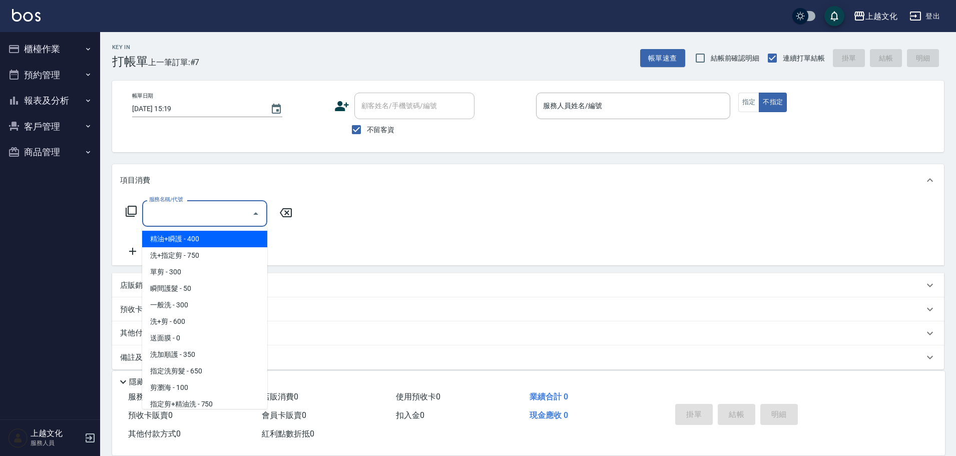
click at [184, 236] on span "精油+瞬護 - 400" at bounding box center [204, 239] width 125 height 17
type input "精油+瞬護(101)"
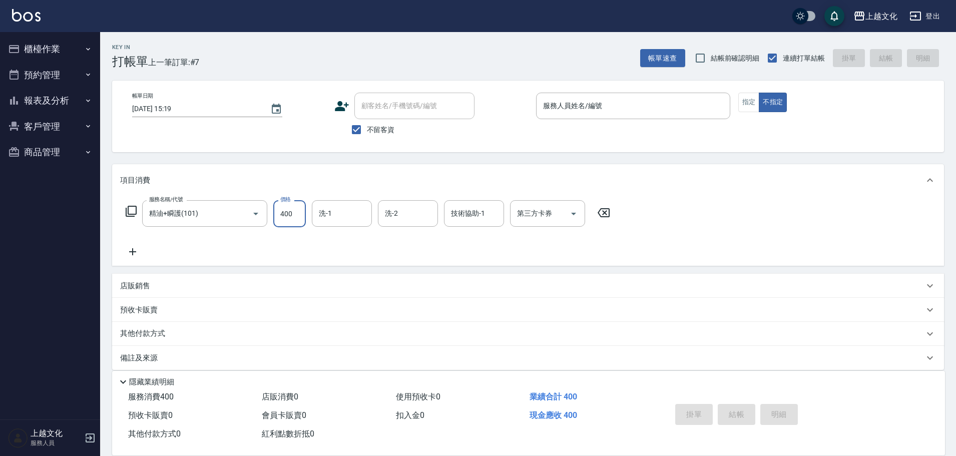
click at [291, 219] on input "400" at bounding box center [289, 213] width 33 height 27
click at [381, 181] on div "Key In 打帳單 上一筆訂單:#7 帳單速查 結帳前確認明細 連續打單結帳 掛單 結帳 明細 帳單日期 2025/10/15 15:19 顧客姓名/手機號…" at bounding box center [527, 249] width 855 height 434
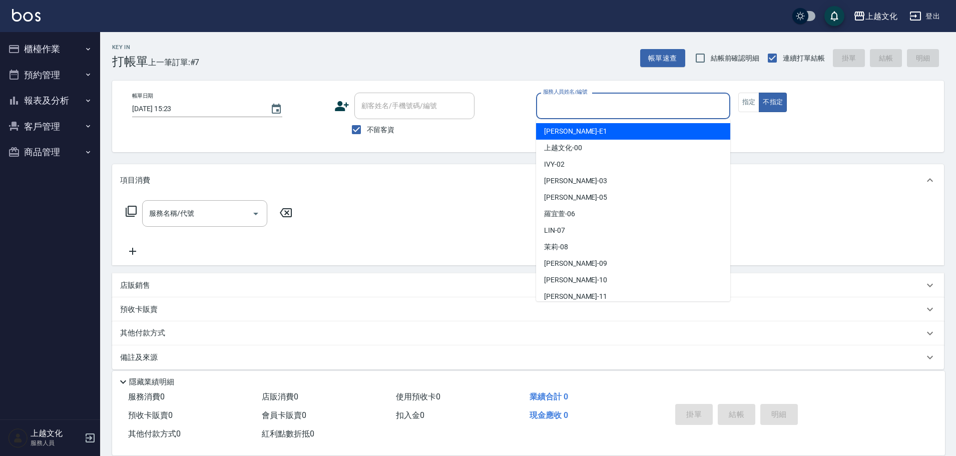
click at [579, 114] on input "服務人員姓名/編號" at bounding box center [632, 106] width 185 height 18
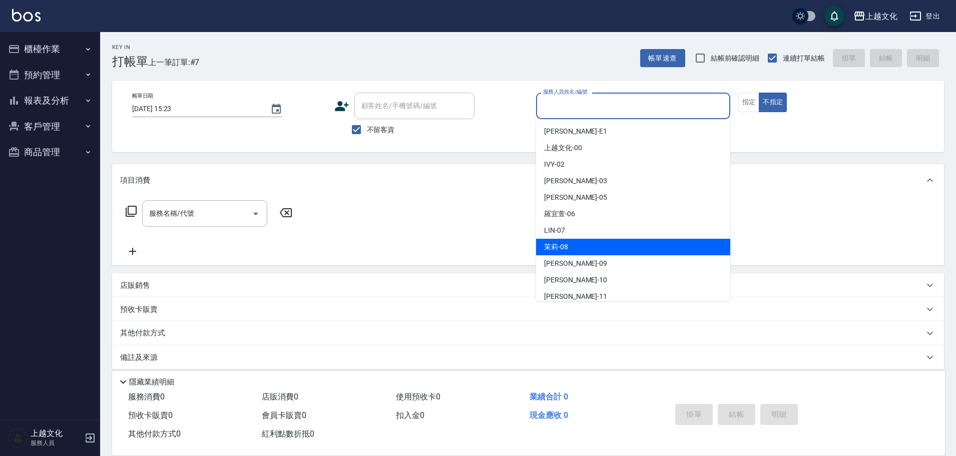
drag, startPoint x: 563, startPoint y: 253, endPoint x: 627, endPoint y: 212, distance: 75.4
click at [565, 252] on div "茉莉 -08" at bounding box center [633, 247] width 194 height 17
type input "茉莉-08"
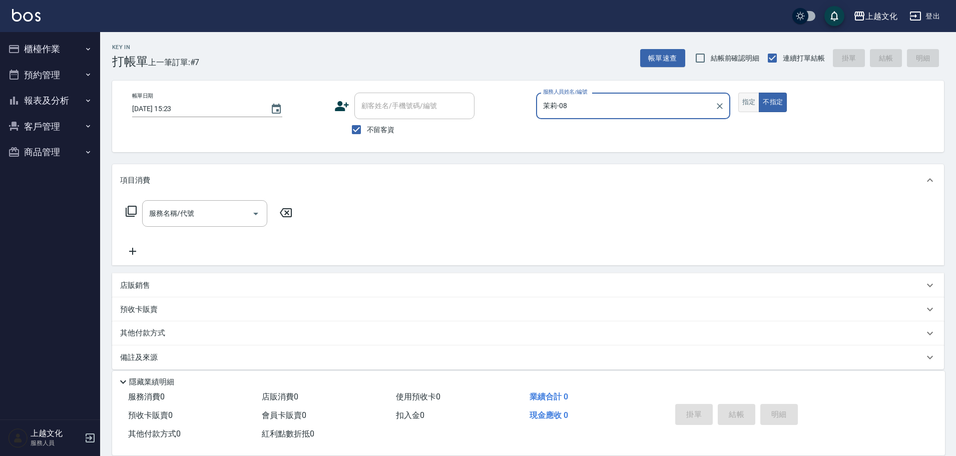
click at [745, 99] on button "指定" at bounding box center [749, 103] width 22 height 20
click at [129, 210] on icon at bounding box center [131, 211] width 12 height 12
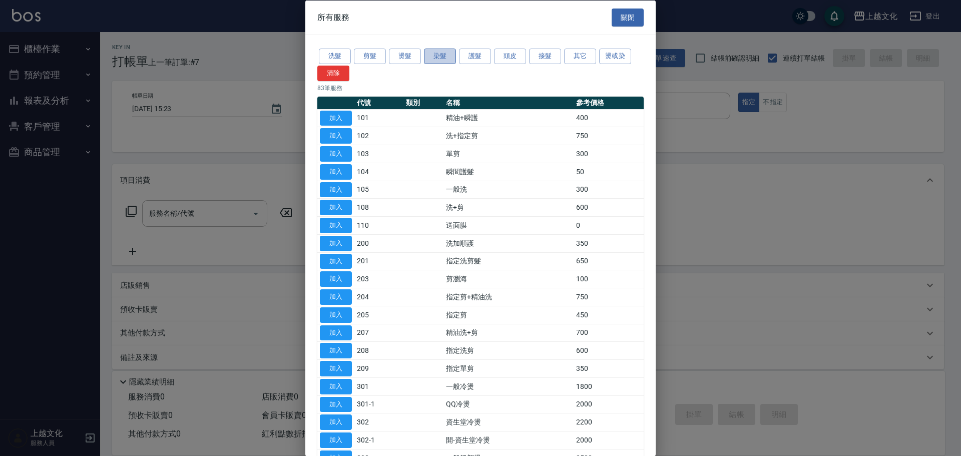
click at [435, 60] on button "染髮" at bounding box center [440, 57] width 32 height 16
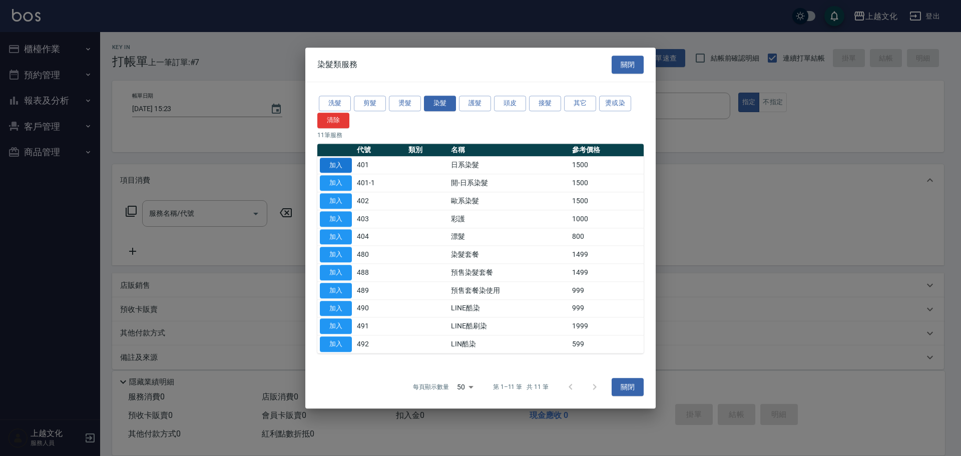
click at [337, 166] on button "加入" at bounding box center [336, 166] width 32 height 16
type input "日系染髮(401)"
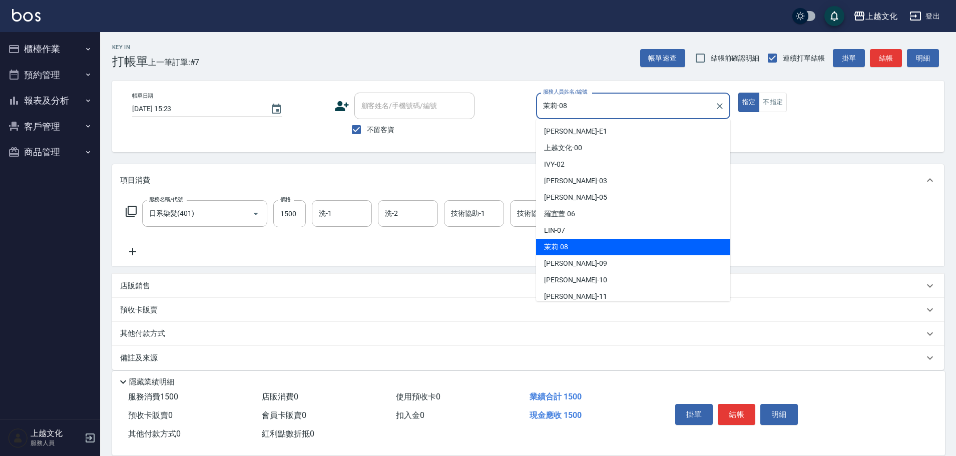
click at [607, 109] on input "茉莉-08" at bounding box center [625, 106] width 170 height 18
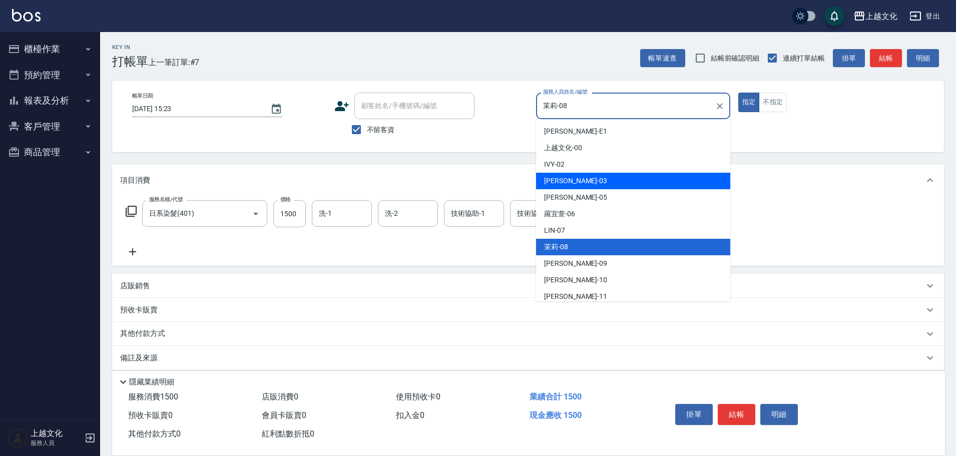
click at [575, 176] on div "kelly -03" at bounding box center [633, 181] width 194 height 17
type input "kelly-03"
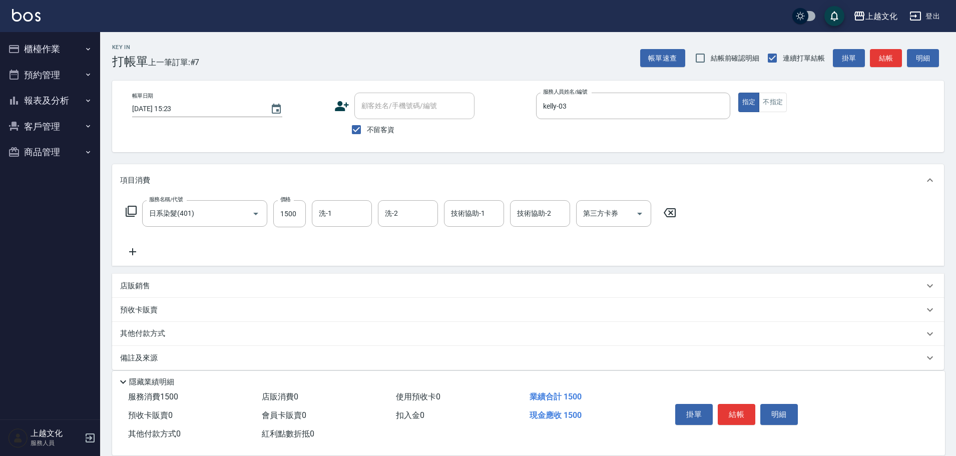
click at [134, 250] on icon at bounding box center [132, 252] width 25 height 12
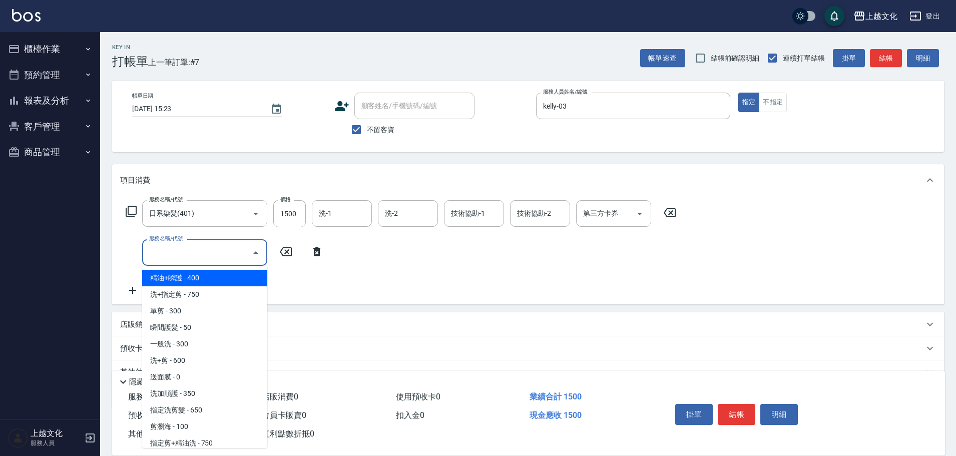
drag, startPoint x: 176, startPoint y: 253, endPoint x: 207, endPoint y: 286, distance: 46.0
click at [178, 253] on input "服務名稱/代號" at bounding box center [197, 253] width 101 height 18
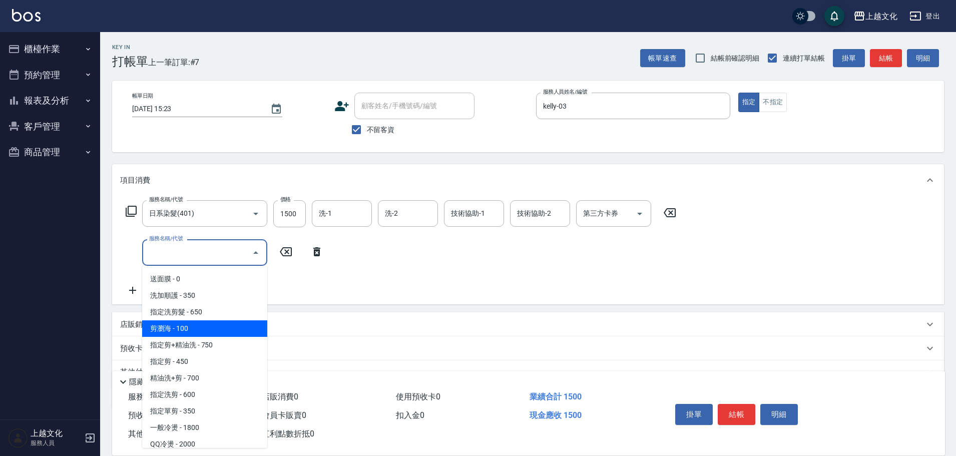
scroll to position [100, 0]
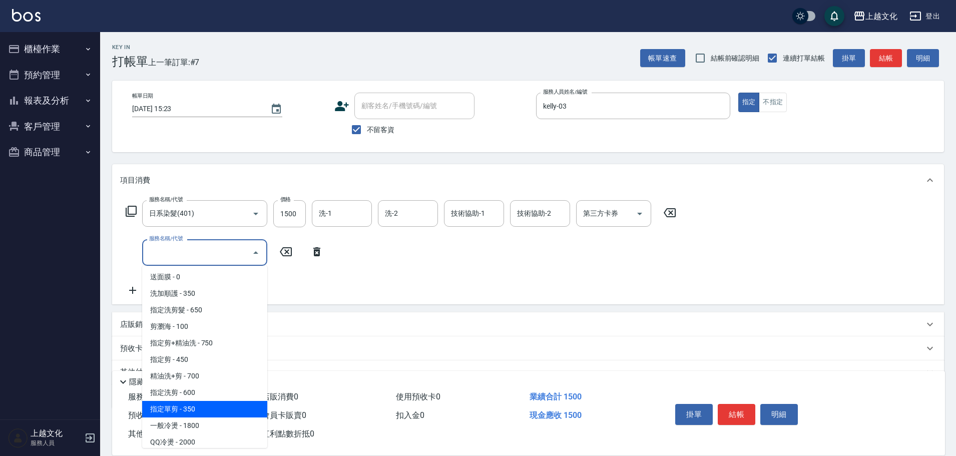
click at [237, 403] on span "指定單剪 - 350" at bounding box center [204, 409] width 125 height 17
type input "指定單剪(209)"
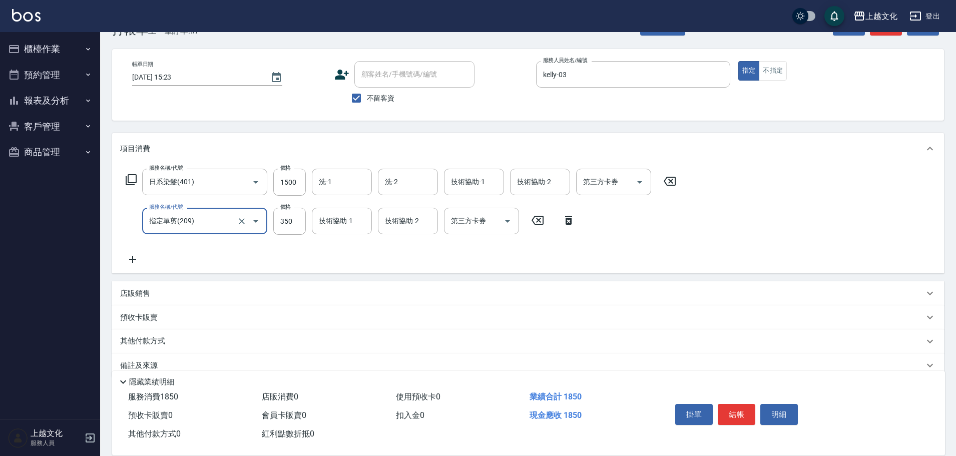
scroll to position [49, 0]
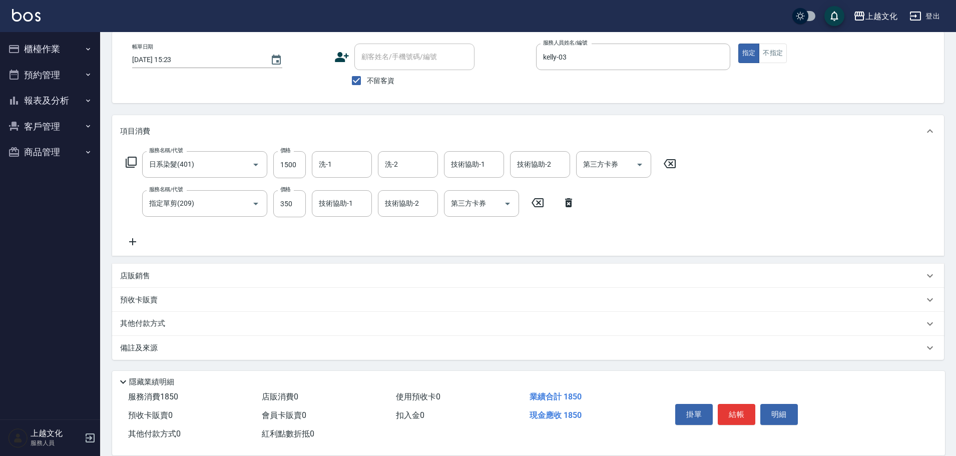
drag, startPoint x: 138, startPoint y: 324, endPoint x: 141, endPoint y: 316, distance: 8.1
click at [139, 323] on p "其他付款方式" at bounding box center [145, 323] width 50 height 11
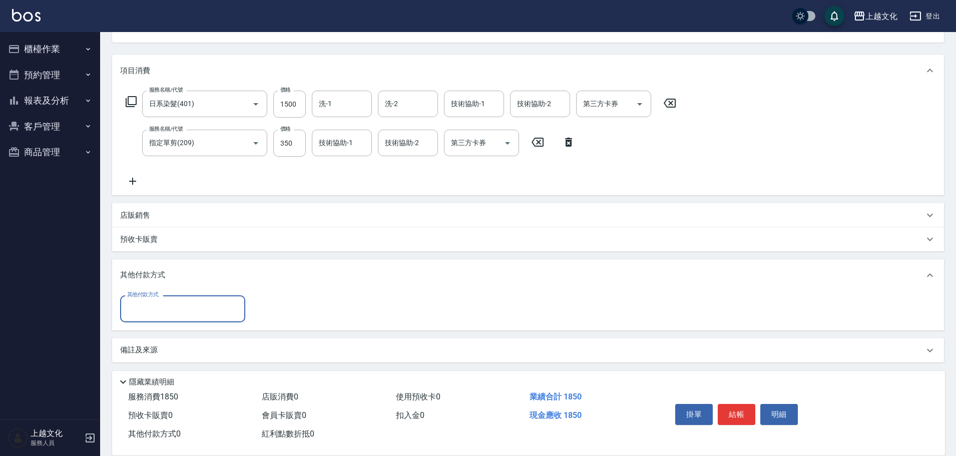
scroll to position [112, 0]
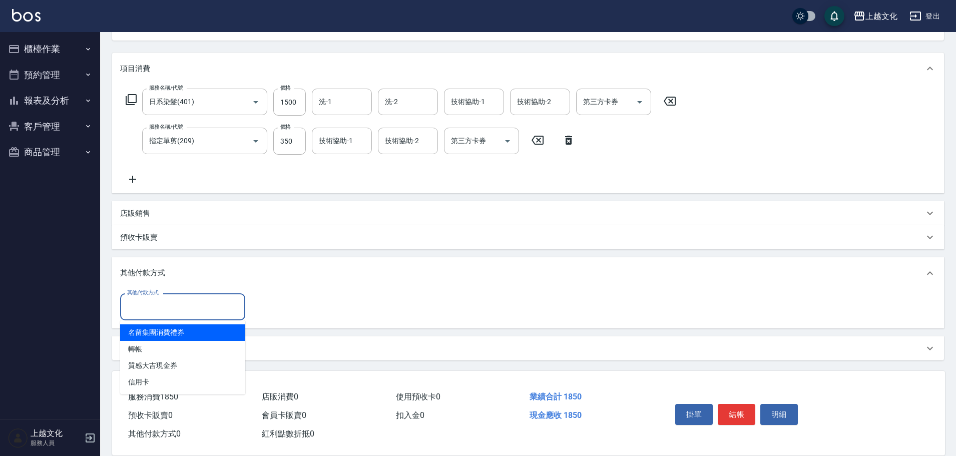
drag, startPoint x: 142, startPoint y: 305, endPoint x: 141, endPoint y: 352, distance: 47.5
click at [142, 306] on input "其他付款方式" at bounding box center [183, 307] width 116 height 18
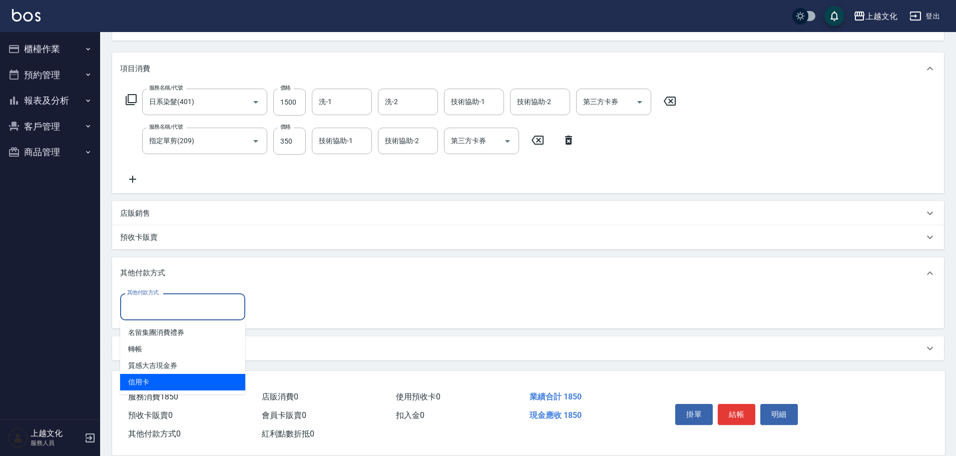
drag, startPoint x: 148, startPoint y: 377, endPoint x: 194, endPoint y: 364, distance: 48.2
click at [155, 375] on span "信用卡" at bounding box center [182, 382] width 125 height 17
type input "信用卡"
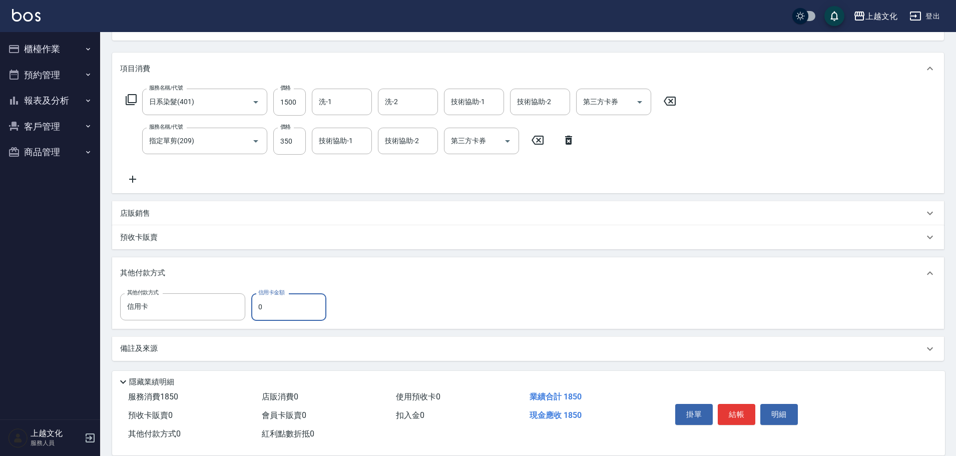
click at [256, 310] on input "0" at bounding box center [288, 306] width 75 height 27
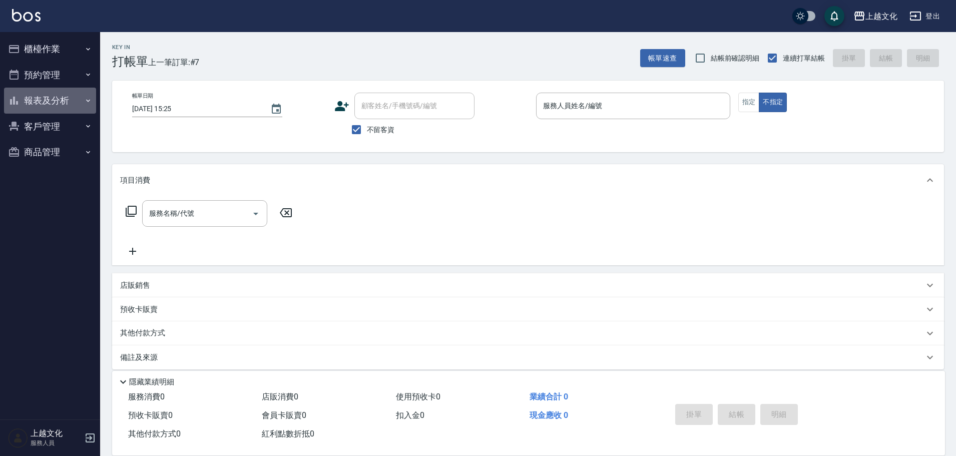
click at [42, 98] on button "報表及分析" at bounding box center [50, 101] width 92 height 26
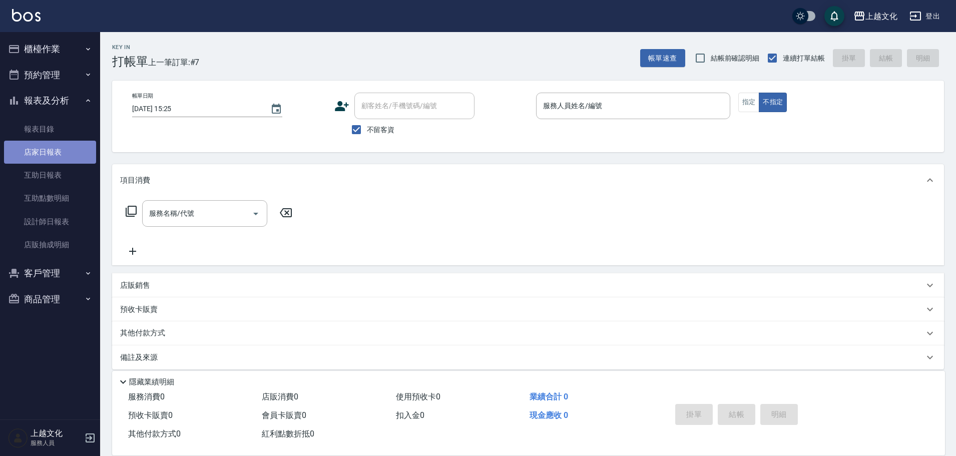
click at [41, 157] on link "店家日報表" at bounding box center [50, 152] width 92 height 23
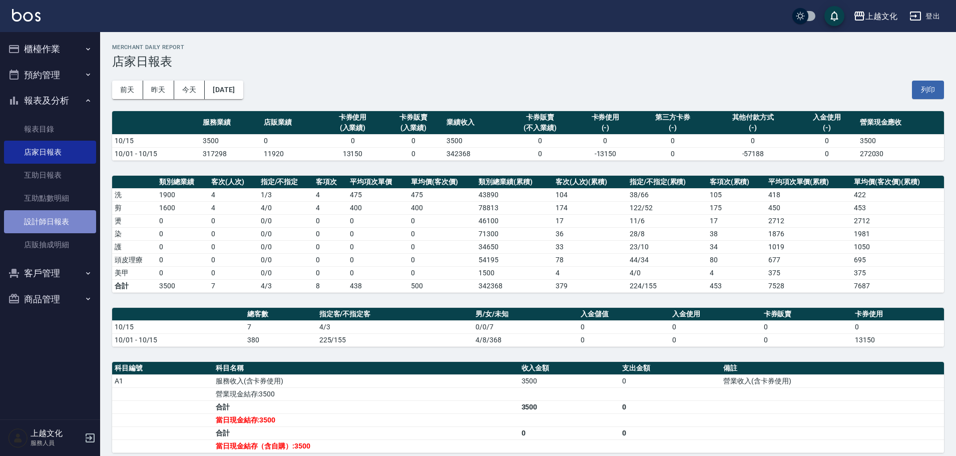
click at [45, 225] on link "設計師日報表" at bounding box center [50, 221] width 92 height 23
